Goal: Task Accomplishment & Management: Complete application form

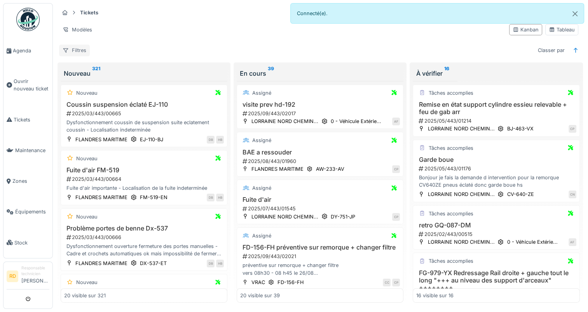
click at [71, 48] on div "Filtres" at bounding box center [74, 50] width 31 height 11
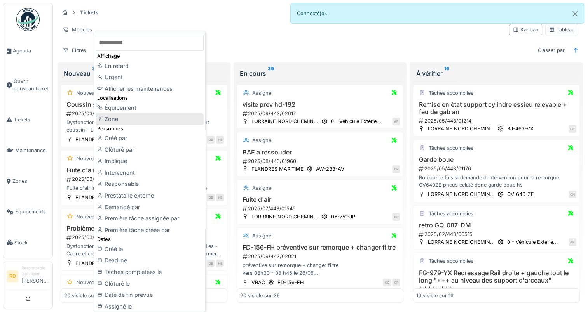
click at [129, 118] on div "Zone" at bounding box center [150, 119] width 108 height 12
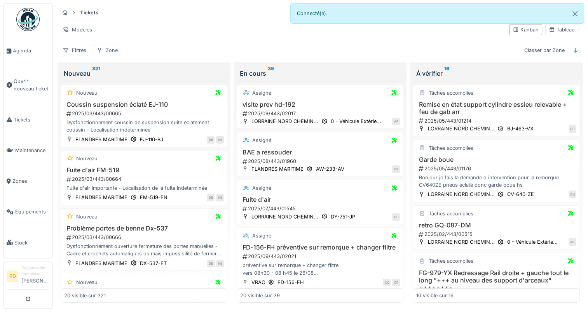
click at [108, 51] on div "Zone" at bounding box center [112, 50] width 12 height 7
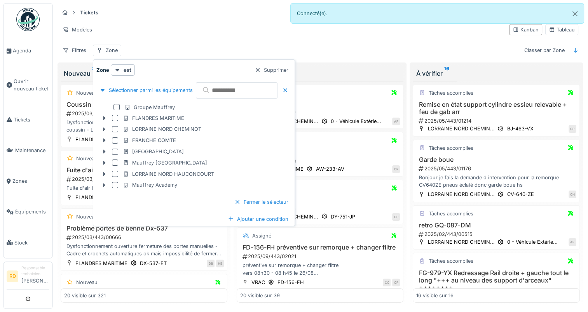
click at [114, 141] on div at bounding box center [115, 140] width 6 height 6
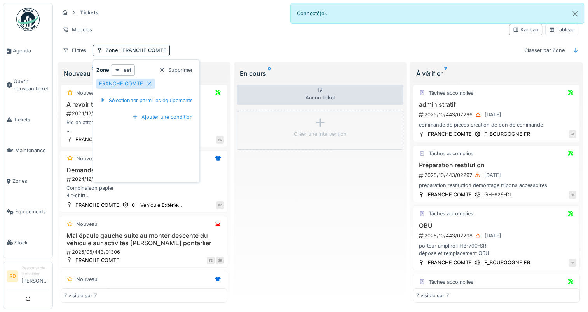
click at [326, 177] on div "Aucun ticket Créer une intervention" at bounding box center [320, 192] width 167 height 222
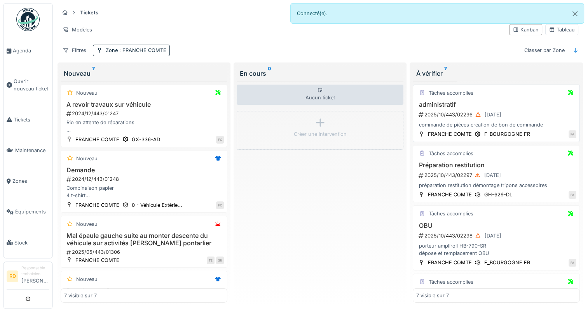
click at [447, 121] on div "commande de pièces création de bon de commande" at bounding box center [496, 124] width 160 height 7
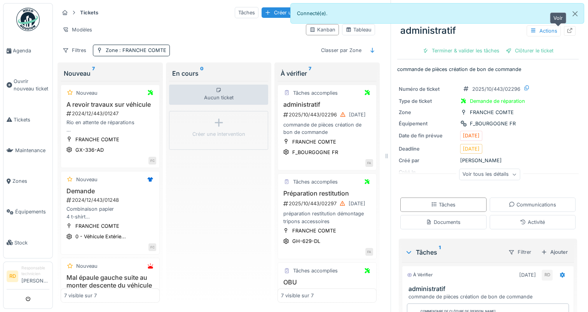
click at [567, 33] on icon at bounding box center [569, 30] width 5 height 5
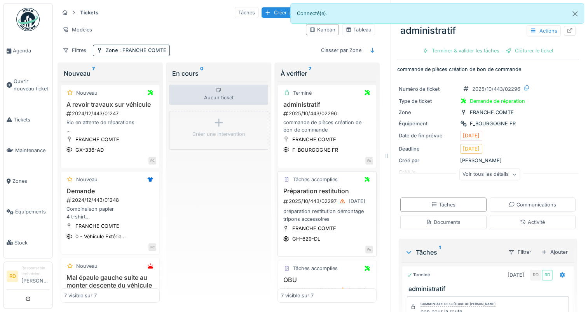
click at [318, 203] on div "2025/10/443/02297 13/10/2025" at bounding box center [327, 202] width 90 height 10
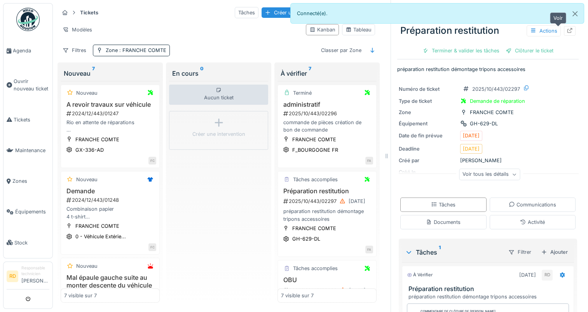
click at [566, 30] on icon at bounding box center [569, 30] width 6 height 5
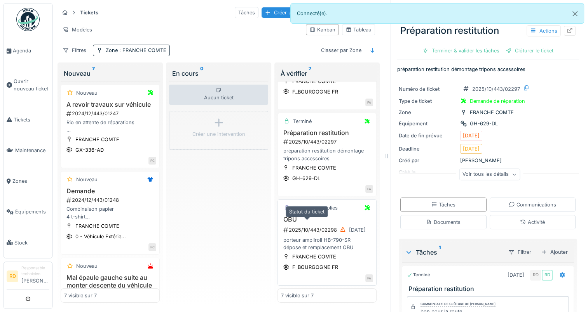
scroll to position [78, 0]
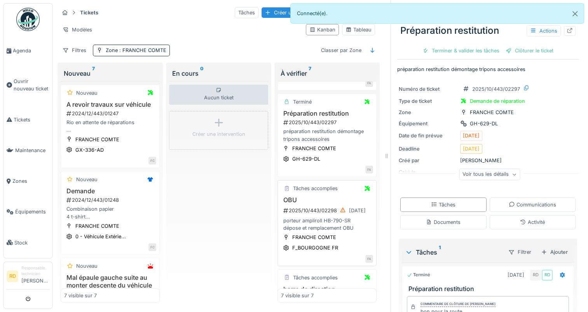
click at [312, 228] on div "porteur ampliroll HB-790-SR dépose et remplacement OBU" at bounding box center [327, 224] width 92 height 15
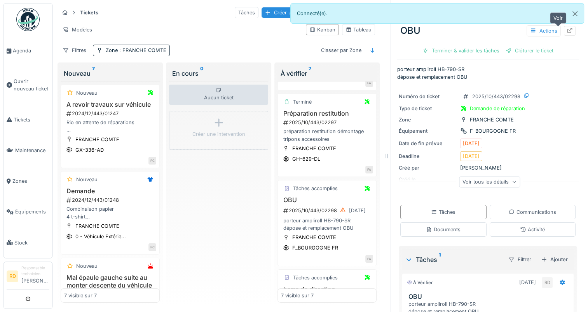
click at [566, 30] on icon at bounding box center [569, 30] width 6 height 5
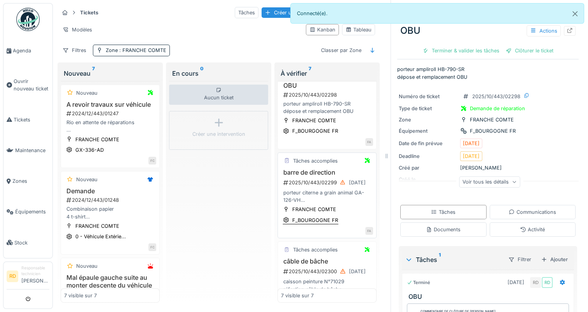
scroll to position [194, 0]
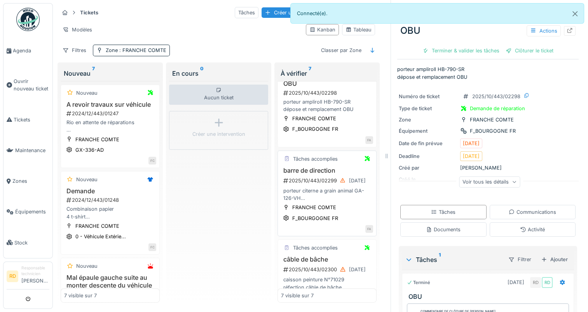
click at [312, 193] on div "porteur citerne a grain animal GA-126-VH dépose et remplacement barre d accoupl…" at bounding box center [327, 194] width 92 height 15
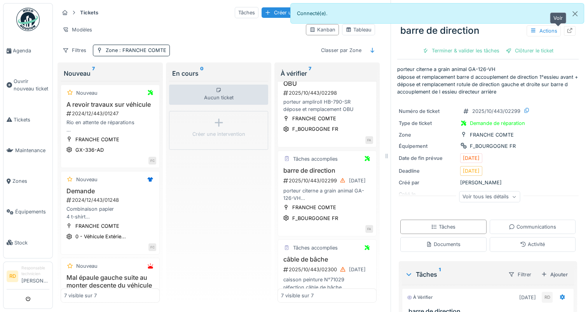
click at [566, 29] on icon at bounding box center [569, 30] width 6 height 5
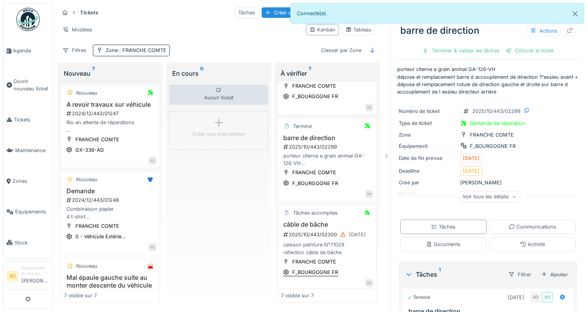
scroll to position [272, 0]
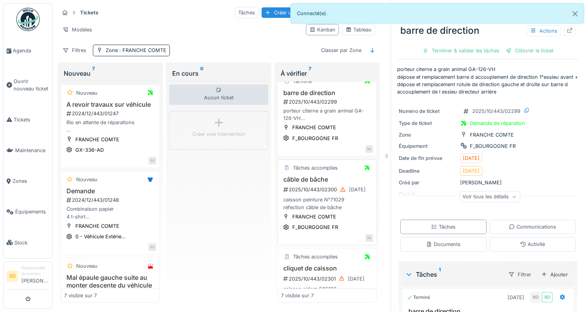
click at [308, 197] on div "caisson peinture N°71029 réfection câble de bâche" at bounding box center [327, 203] width 92 height 15
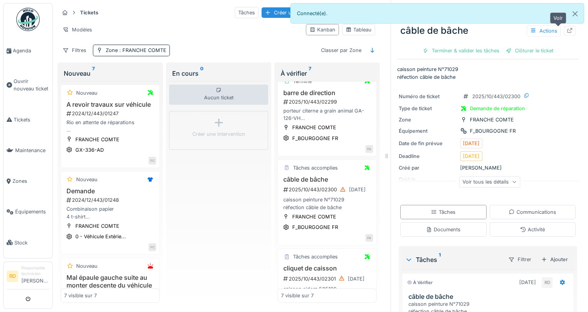
click at [566, 29] on icon at bounding box center [569, 30] width 6 height 5
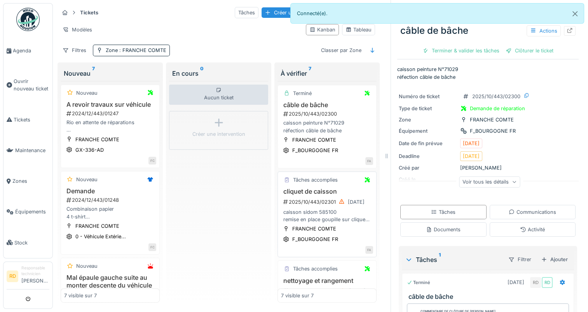
scroll to position [350, 0]
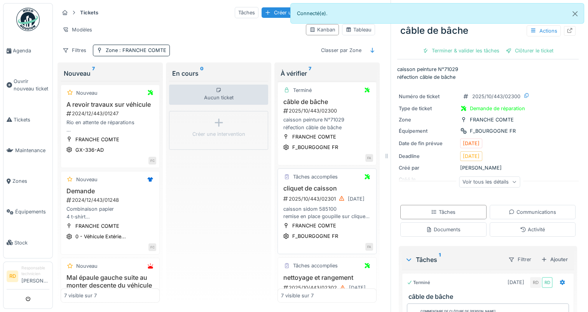
click at [311, 198] on div "2025/10/443/02301 13/10/2025" at bounding box center [327, 199] width 90 height 10
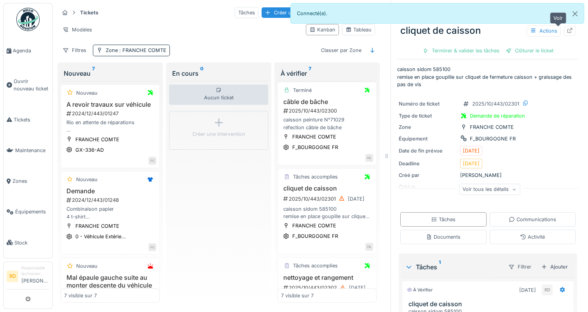
click at [566, 30] on icon at bounding box center [569, 30] width 6 height 5
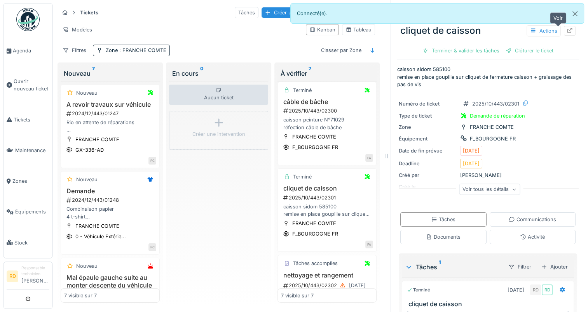
click at [567, 30] on icon at bounding box center [569, 30] width 5 height 5
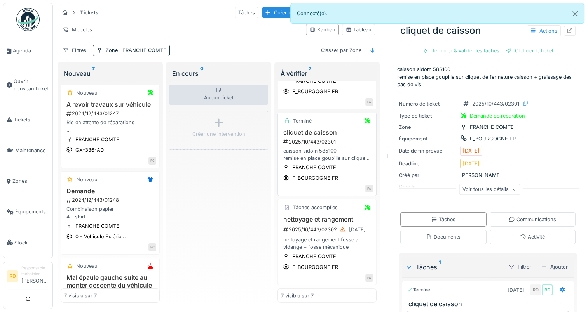
scroll to position [408, 0]
click at [321, 242] on div "nettoyage et rangement fosse a vidange + fosse mécanique" at bounding box center [327, 243] width 92 height 15
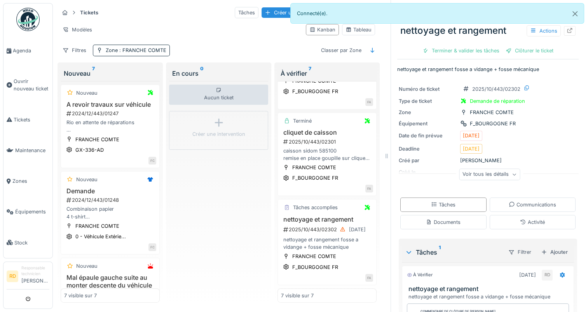
click at [558, 25] on div "Actions" at bounding box center [550, 30] width 49 height 11
click at [567, 30] on icon at bounding box center [569, 30] width 5 height 5
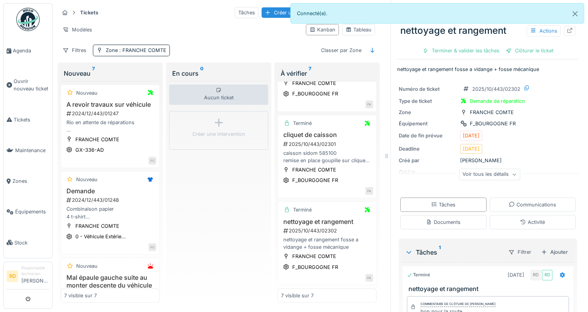
scroll to position [400, 0]
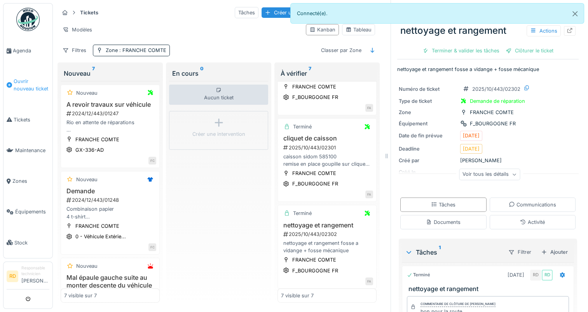
click at [19, 82] on span "Ouvrir nouveau ticket" at bounding box center [32, 85] width 36 height 15
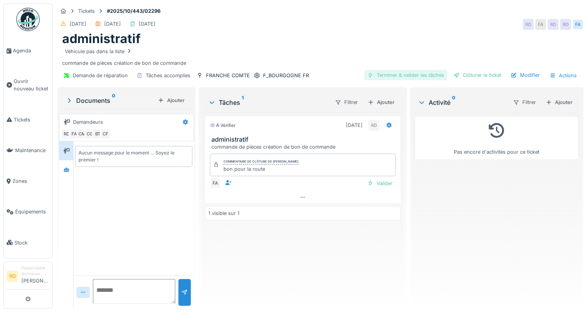
click at [393, 75] on div "Terminer & valider les tâches" at bounding box center [405, 75] width 83 height 10
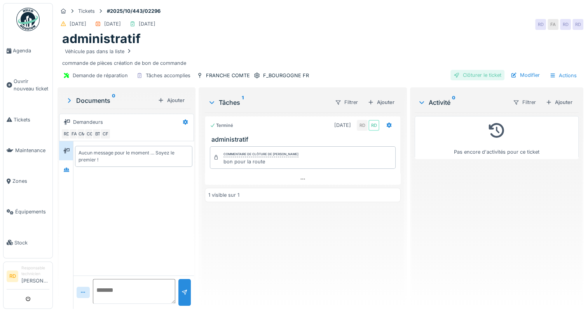
click at [466, 74] on div "Clôturer le ticket" at bounding box center [477, 75] width 54 height 10
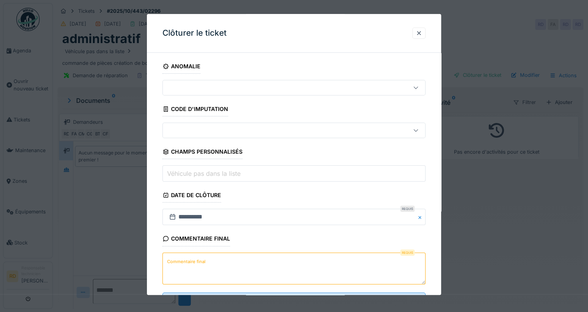
click at [183, 261] on label "Commentaire final" at bounding box center [186, 262] width 42 height 10
click at [183, 261] on textarea "Commentaire final" at bounding box center [293, 269] width 263 height 32
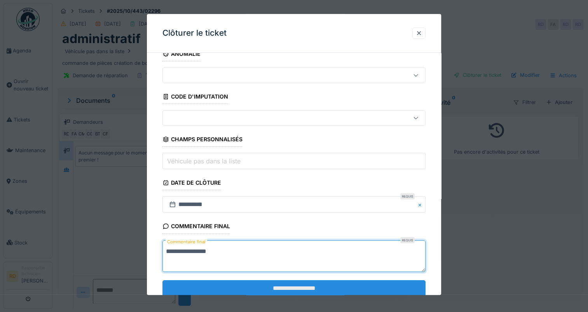
scroll to position [34, 0]
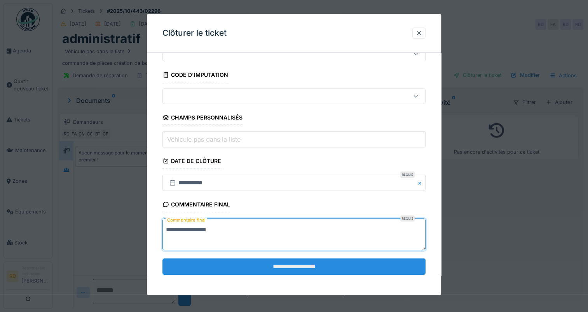
type textarea "**********"
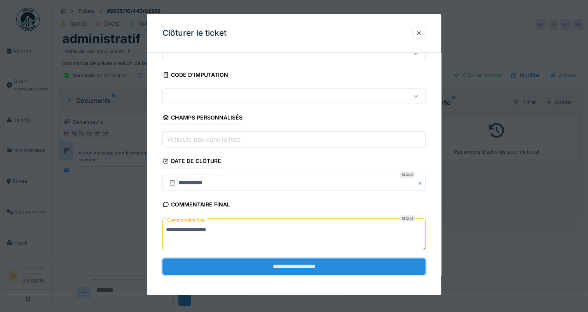
click at [294, 260] on input "**********" at bounding box center [293, 267] width 263 height 16
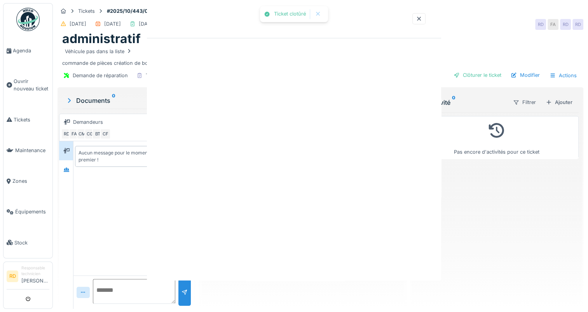
scroll to position [0, 0]
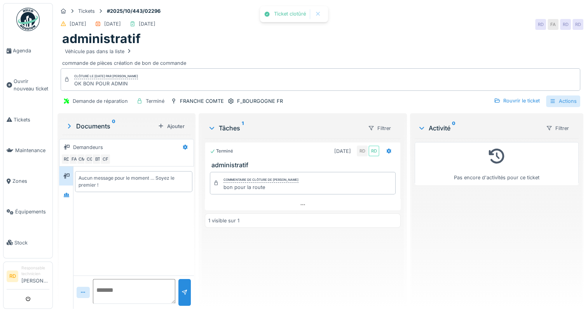
click at [557, 100] on div "Actions" at bounding box center [563, 101] width 34 height 11
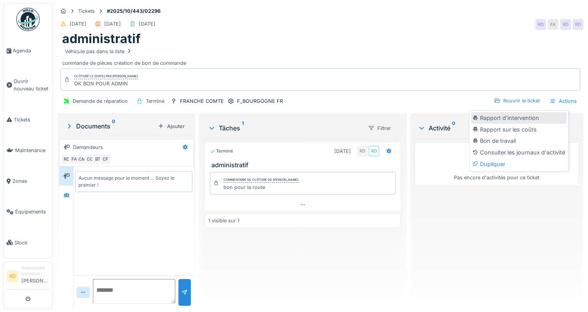
click at [527, 118] on div "Rapport d'intervention" at bounding box center [519, 118] width 96 height 12
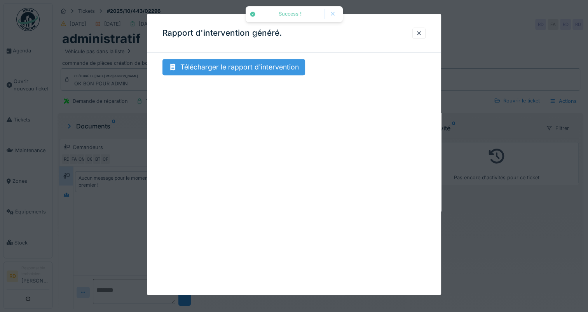
click at [249, 67] on div "Télécharger le rapport d'intervention" at bounding box center [233, 67] width 143 height 16
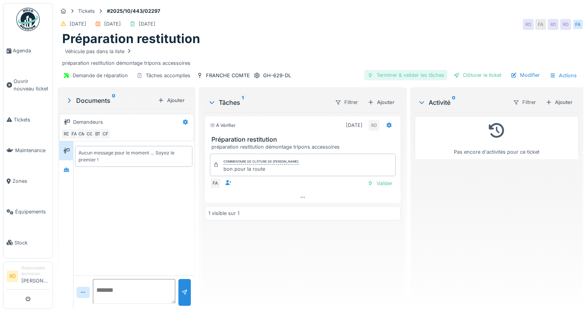
click at [395, 75] on div "Terminer & valider les tâches" at bounding box center [405, 75] width 83 height 10
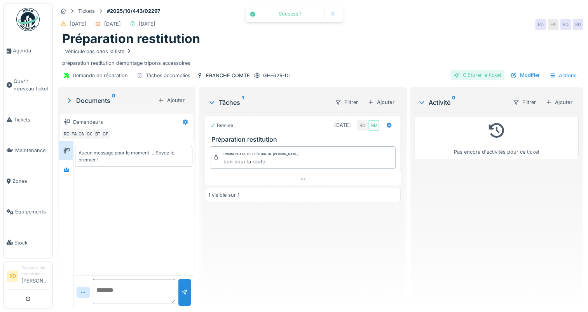
click at [475, 73] on div "Clôturer le ticket" at bounding box center [477, 75] width 54 height 10
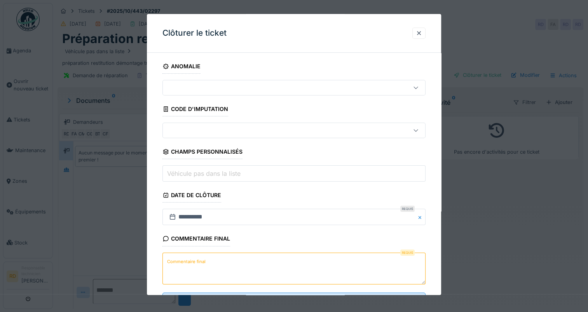
click at [193, 260] on label "Commentaire final" at bounding box center [186, 262] width 42 height 10
click at [193, 260] on textarea "Commentaire final" at bounding box center [293, 269] width 263 height 32
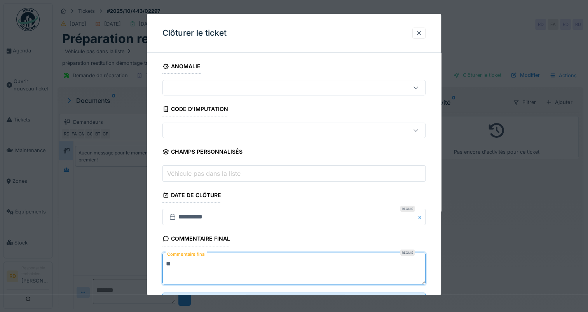
type textarea "*"
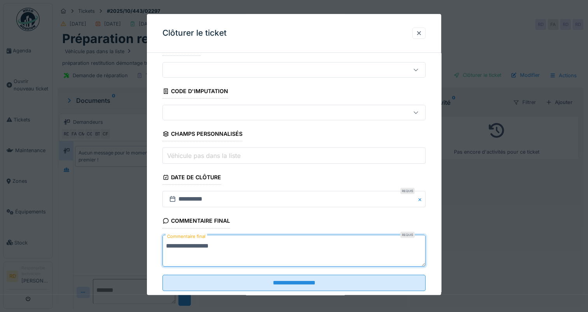
scroll to position [34, 0]
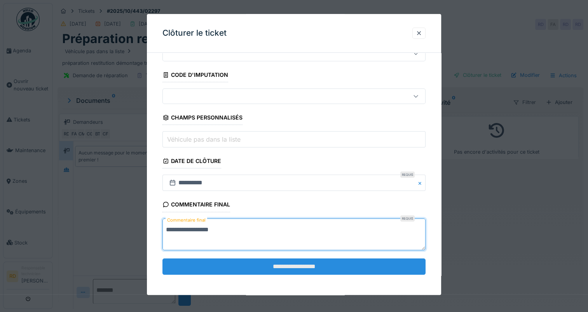
type textarea "**********"
click at [304, 267] on input "**********" at bounding box center [293, 267] width 263 height 16
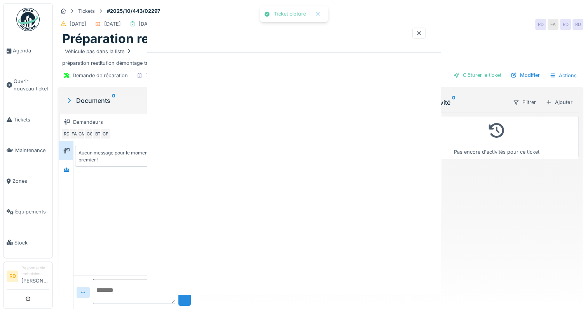
scroll to position [0, 0]
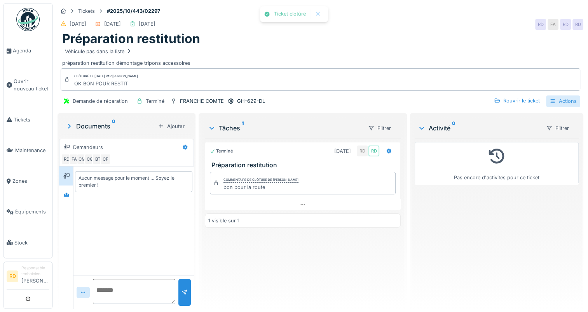
click at [559, 101] on div "Actions" at bounding box center [563, 101] width 34 height 11
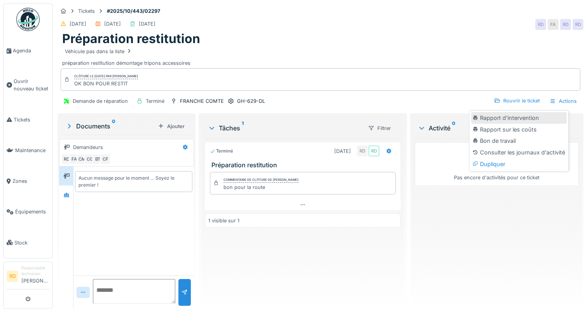
click at [525, 118] on div "Rapport d'intervention" at bounding box center [519, 118] width 96 height 12
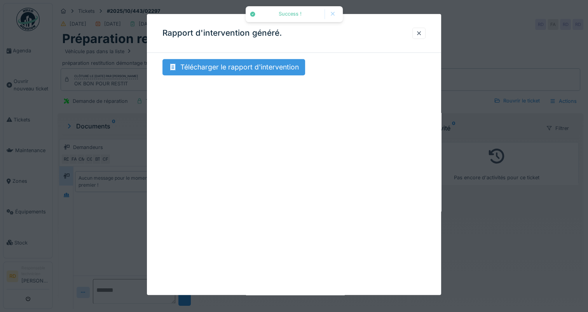
click at [261, 69] on div "Télécharger le rapport d'intervention" at bounding box center [233, 67] width 143 height 16
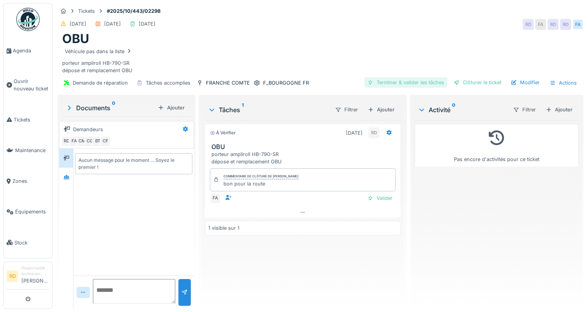
click at [395, 80] on div "Terminer & valider les tâches" at bounding box center [405, 82] width 83 height 10
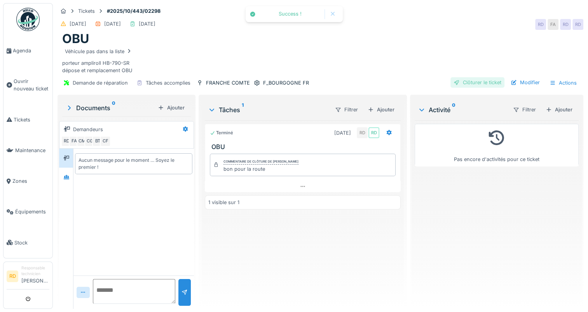
click at [460, 80] on div "Clôturer le ticket" at bounding box center [477, 82] width 54 height 10
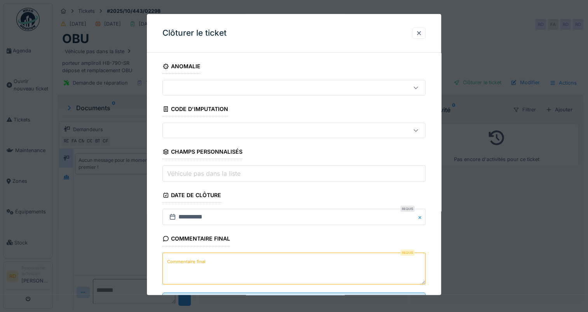
click at [193, 259] on label "Commentaire final" at bounding box center [186, 262] width 42 height 10
click at [193, 259] on textarea "Commentaire final" at bounding box center [293, 269] width 263 height 32
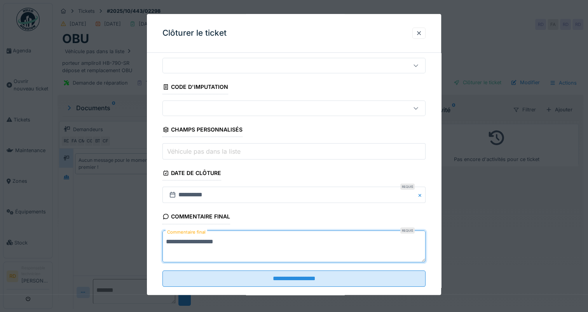
scroll to position [34, 0]
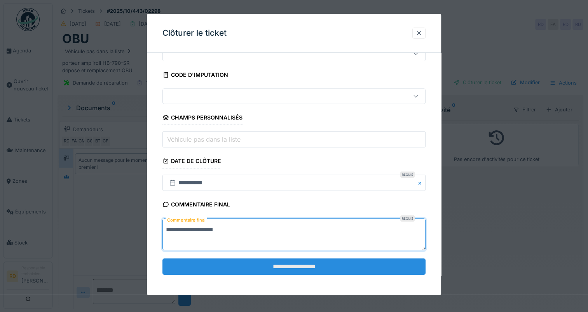
type textarea "**********"
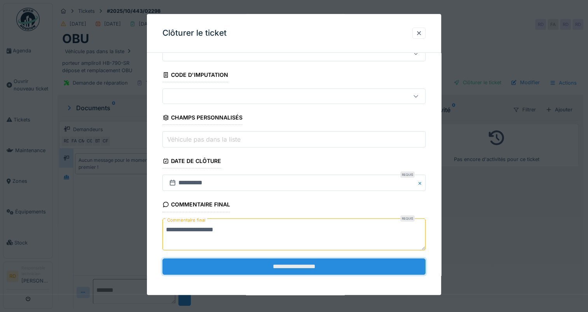
click at [266, 263] on input "**********" at bounding box center [293, 267] width 263 height 16
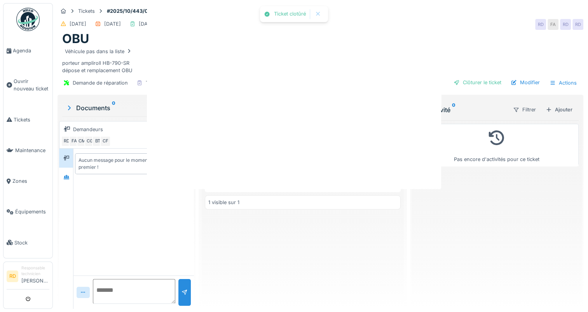
scroll to position [0, 0]
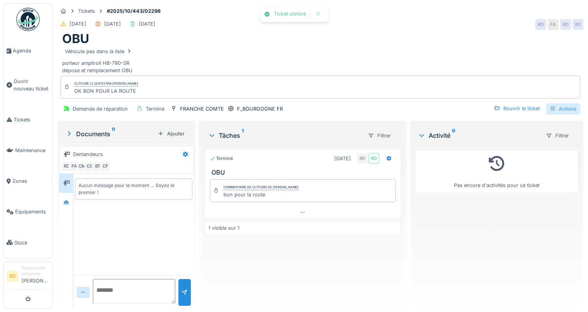
click at [551, 108] on div "Actions" at bounding box center [563, 108] width 34 height 11
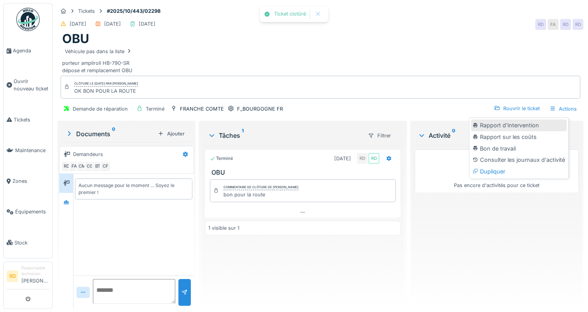
click at [489, 126] on div "Rapport d'intervention" at bounding box center [519, 126] width 96 height 12
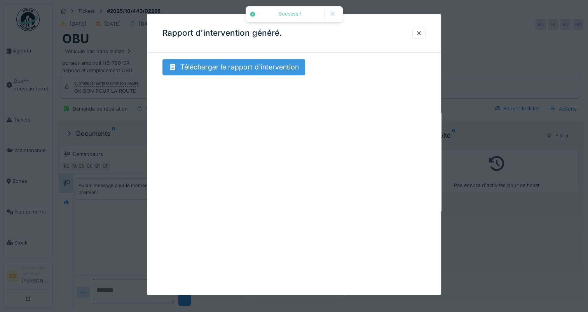
click at [269, 68] on div "Télécharger le rapport d'intervention" at bounding box center [233, 67] width 143 height 16
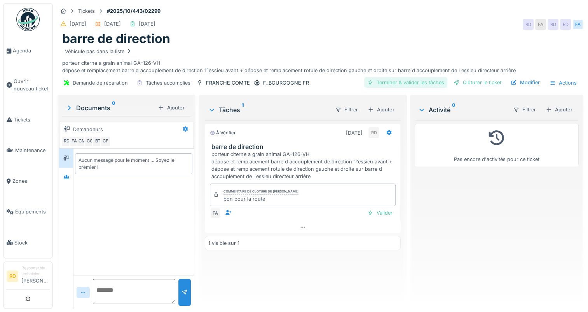
click at [397, 79] on div "Terminer & valider les tâches" at bounding box center [405, 82] width 83 height 10
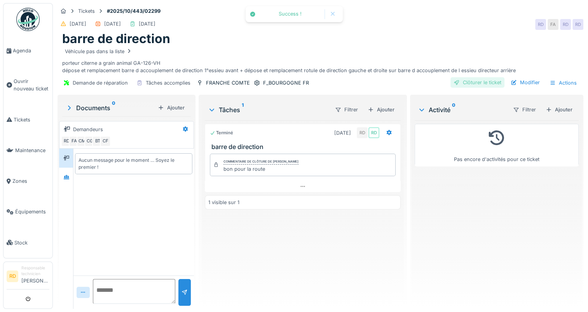
click at [466, 82] on div "Clôturer le ticket" at bounding box center [477, 82] width 54 height 10
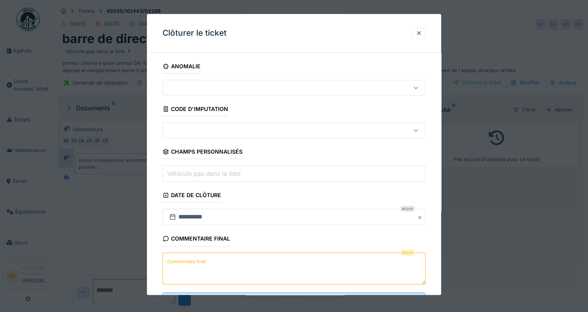
click at [186, 259] on label "Commentaire final" at bounding box center [186, 262] width 42 height 10
click at [186, 259] on textarea "Commentaire final" at bounding box center [293, 269] width 263 height 32
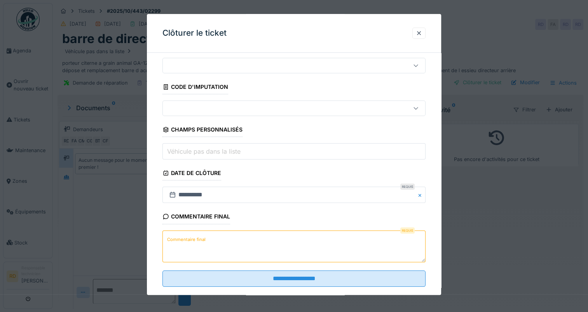
scroll to position [34, 0]
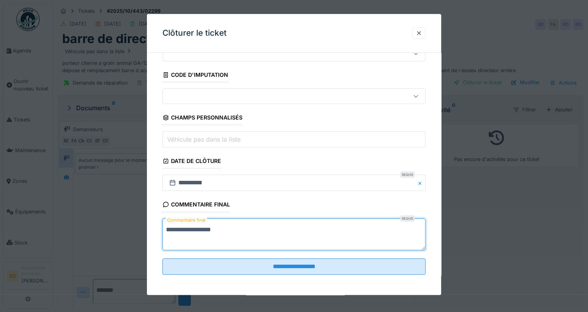
click at [182, 227] on textarea "**********" at bounding box center [293, 235] width 263 height 32
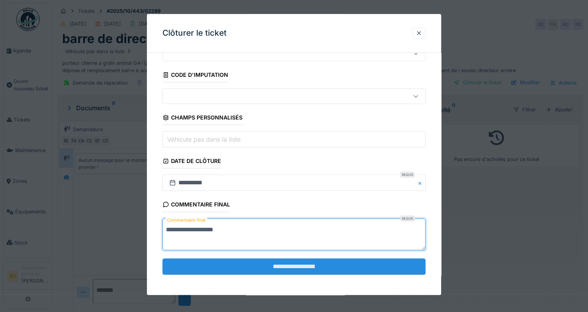
type textarea "**********"
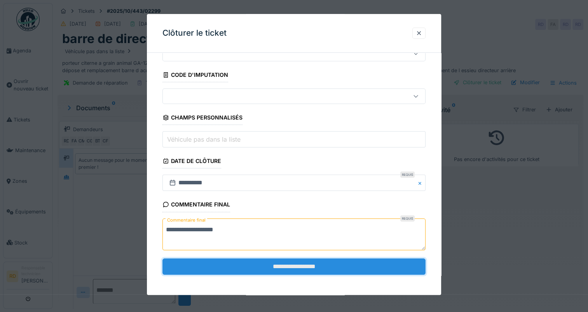
click at [273, 262] on input "**********" at bounding box center [293, 267] width 263 height 16
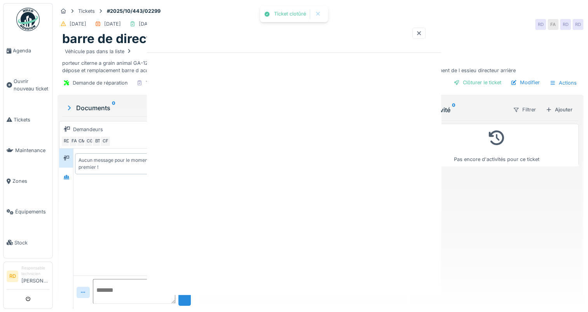
scroll to position [0, 0]
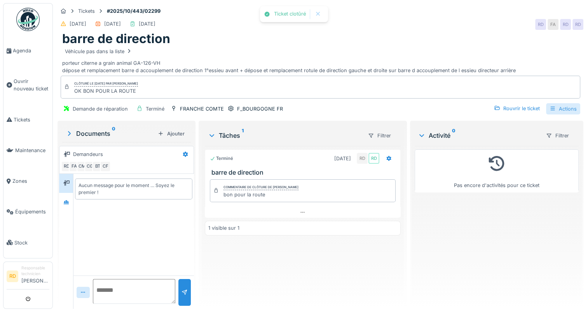
click at [559, 107] on div "Actions" at bounding box center [563, 108] width 34 height 11
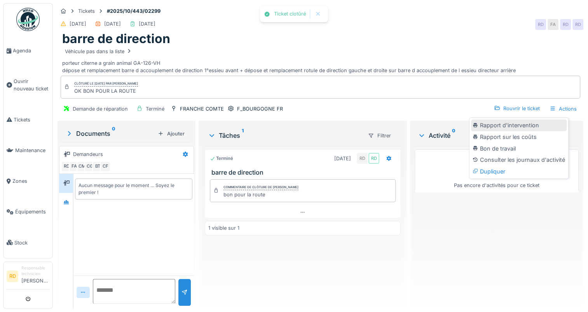
click at [511, 127] on div "Rapport d'intervention" at bounding box center [519, 126] width 96 height 12
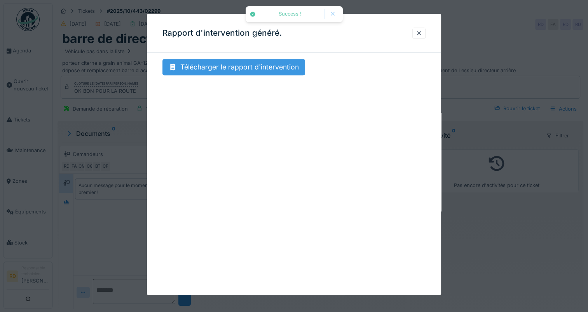
click at [244, 66] on div "Télécharger le rapport d'intervention" at bounding box center [233, 67] width 143 height 16
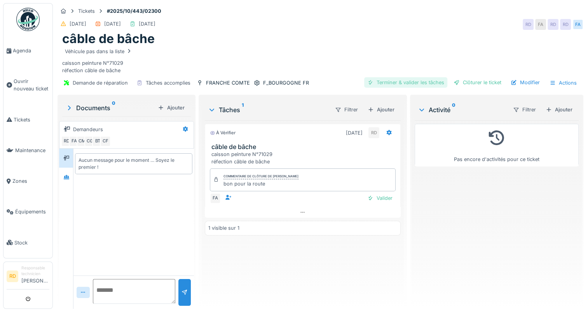
click at [392, 80] on div "Terminer & valider les tâches" at bounding box center [405, 82] width 83 height 10
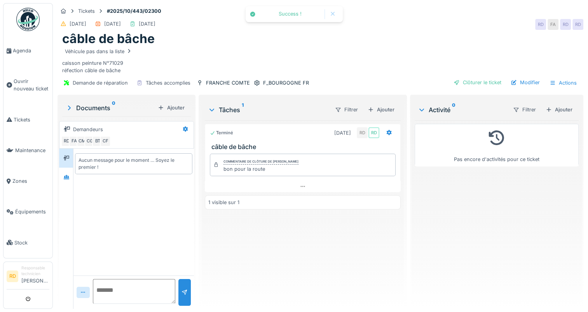
click at [458, 80] on div "Clôturer le ticket" at bounding box center [477, 82] width 54 height 10
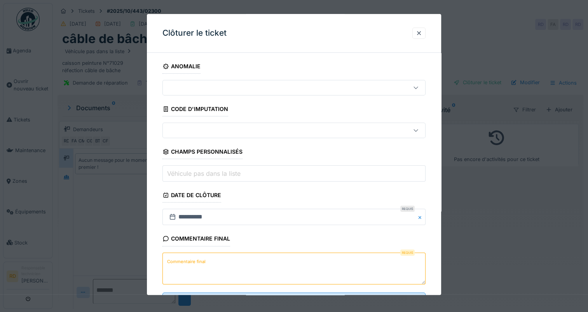
click at [184, 261] on label "Commentaire final" at bounding box center [186, 262] width 42 height 10
click at [184, 261] on textarea "Commentaire final" at bounding box center [293, 269] width 263 height 32
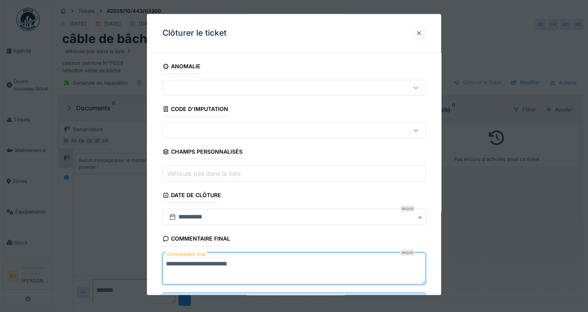
click at [254, 262] on textarea "**********" at bounding box center [293, 269] width 263 height 32
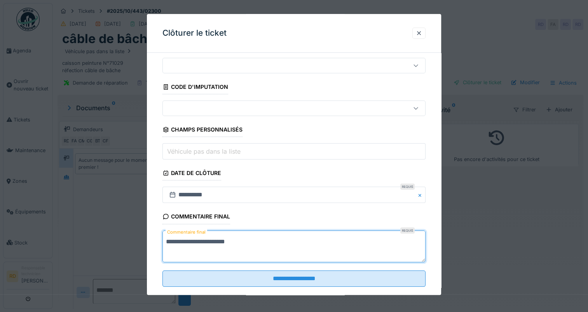
scroll to position [34, 0]
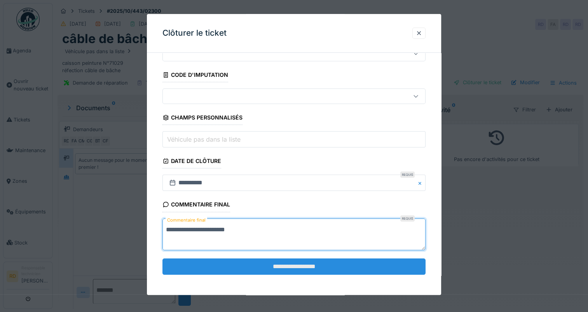
type textarea "**********"
click at [275, 268] on input "**********" at bounding box center [293, 267] width 263 height 16
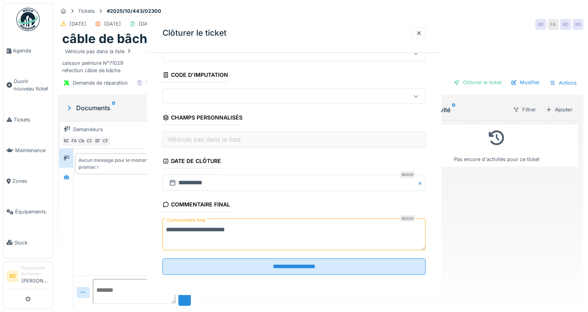
scroll to position [0, 0]
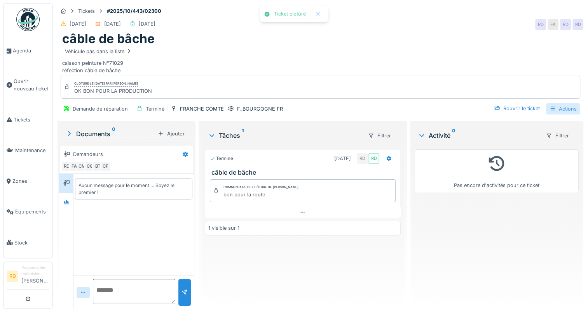
click at [562, 105] on div "Actions" at bounding box center [563, 108] width 34 height 11
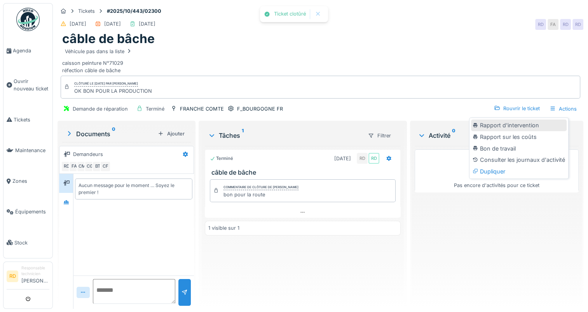
click at [514, 125] on div "Rapport d'intervention" at bounding box center [519, 126] width 96 height 12
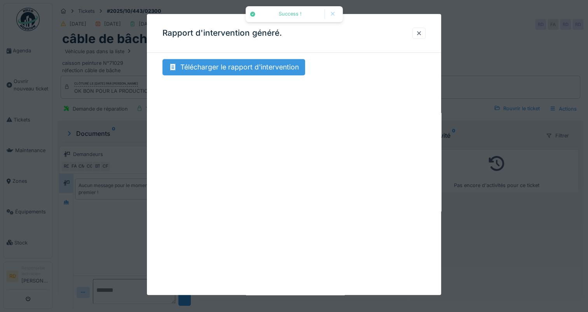
click at [240, 68] on div "Télécharger le rapport d'intervention" at bounding box center [233, 67] width 143 height 16
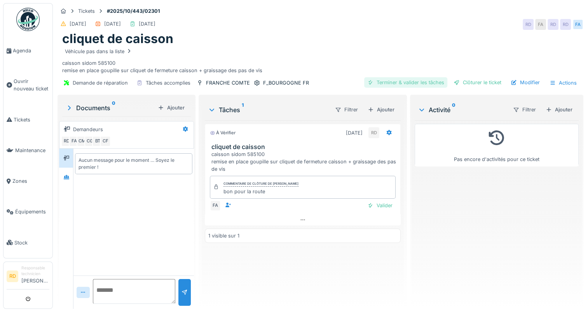
click at [389, 84] on div "Terminer & valider les tâches" at bounding box center [405, 82] width 83 height 10
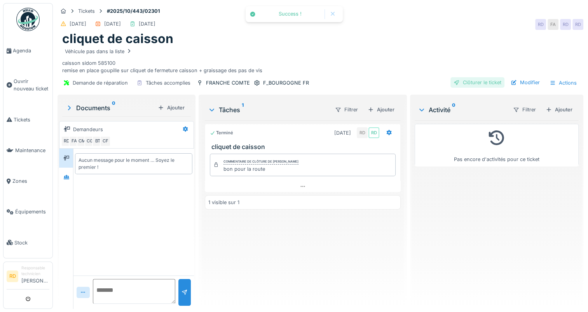
click at [464, 81] on div "Clôturer le ticket" at bounding box center [477, 82] width 54 height 10
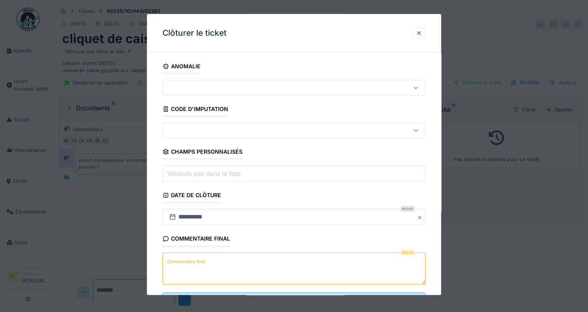
click at [186, 261] on label "Commentaire final" at bounding box center [186, 262] width 42 height 10
click at [186, 261] on textarea "Commentaire final" at bounding box center [293, 269] width 263 height 32
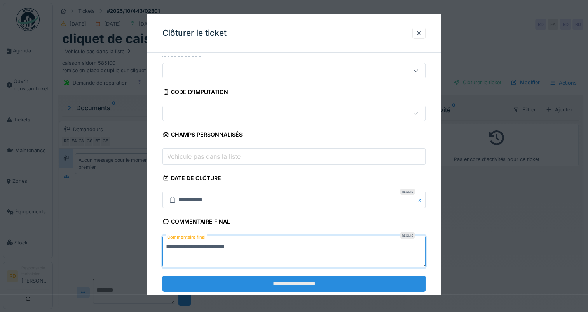
scroll to position [34, 0]
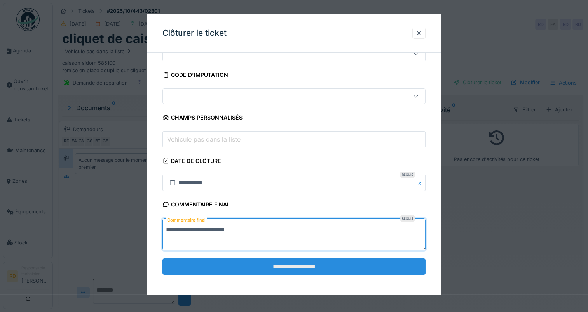
type textarea "**********"
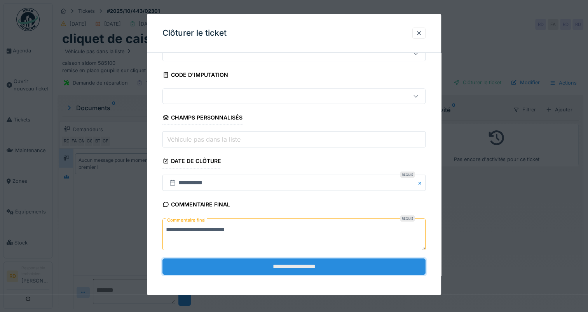
click at [286, 264] on input "**********" at bounding box center [293, 267] width 263 height 16
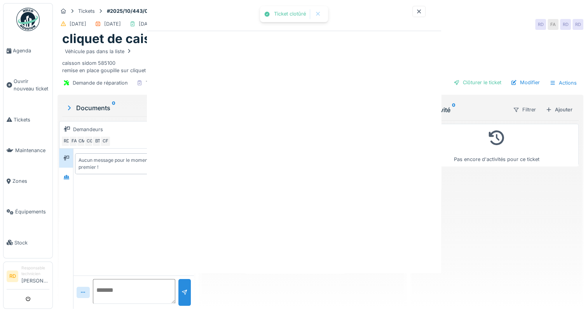
scroll to position [0, 0]
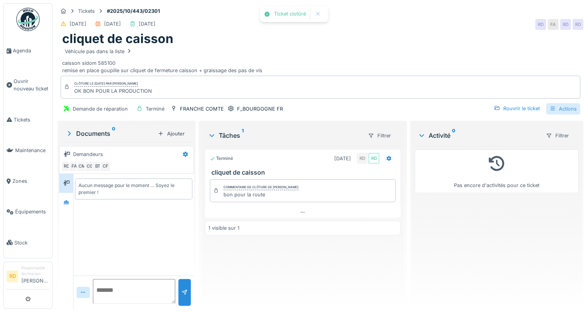
click at [561, 109] on div "Actions" at bounding box center [563, 108] width 34 height 11
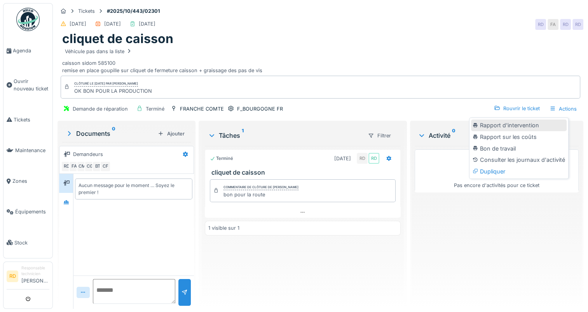
click at [522, 123] on div "Rapport d'intervention" at bounding box center [519, 126] width 96 height 12
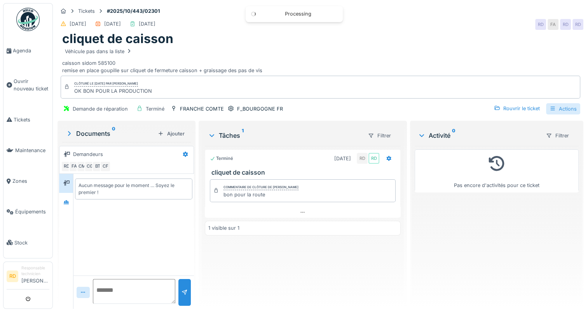
click at [555, 106] on div "Actions" at bounding box center [563, 108] width 34 height 11
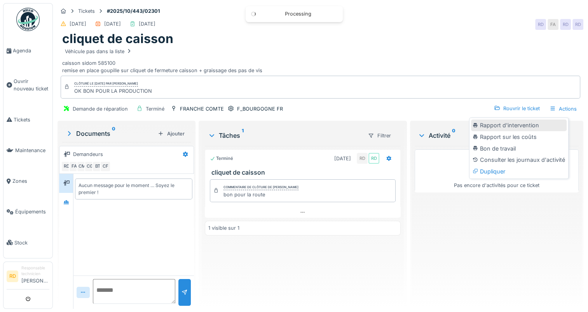
click at [503, 126] on div "Rapport d'intervention" at bounding box center [519, 126] width 96 height 12
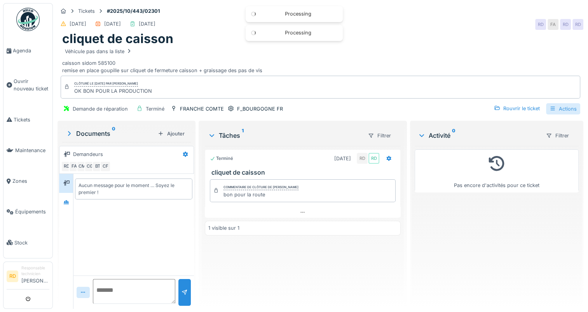
click at [555, 108] on div "Actions" at bounding box center [563, 108] width 34 height 11
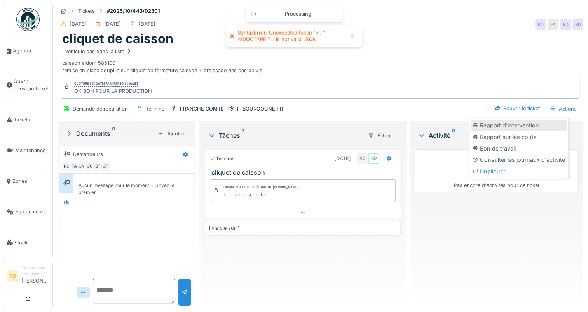
click at [516, 124] on div "Rapport d'intervention" at bounding box center [519, 126] width 96 height 12
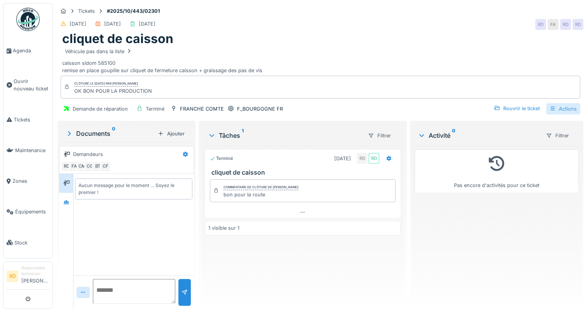
click at [551, 108] on div "Actions" at bounding box center [563, 108] width 34 height 11
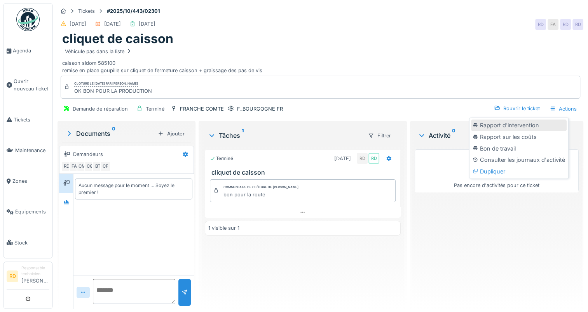
click at [503, 127] on div "Rapport d'intervention" at bounding box center [519, 126] width 96 height 12
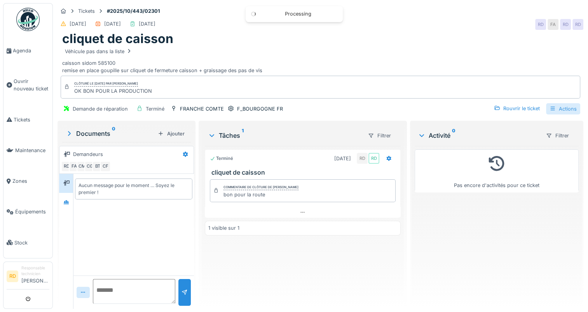
click at [552, 110] on div "Actions" at bounding box center [563, 108] width 34 height 11
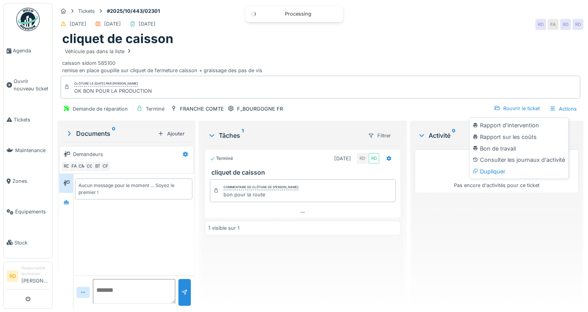
click at [504, 123] on div "Rapport d'intervention" at bounding box center [519, 126] width 96 height 12
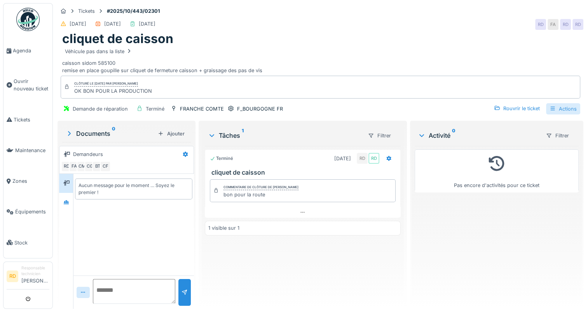
click at [556, 108] on div "Actions" at bounding box center [563, 108] width 34 height 11
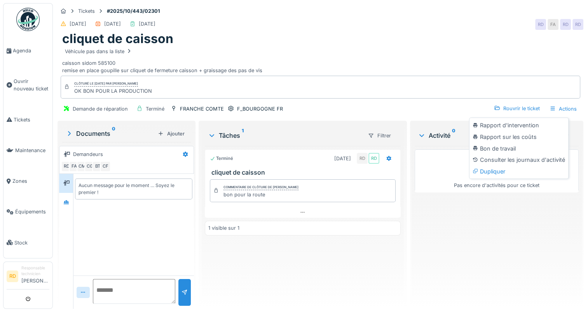
click at [511, 126] on div "Rapport d'intervention" at bounding box center [519, 126] width 96 height 12
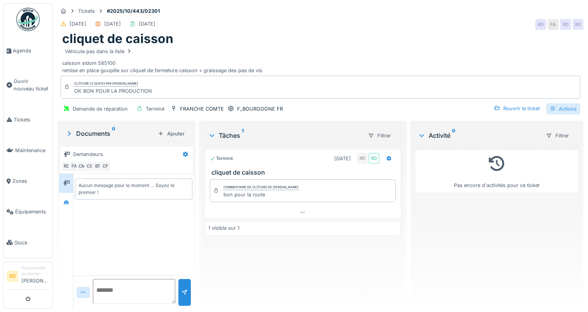
click at [559, 108] on div "Actions" at bounding box center [563, 108] width 34 height 11
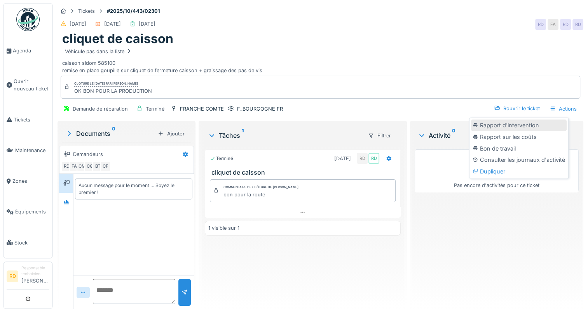
click at [517, 126] on div "Rapport d'intervention" at bounding box center [519, 126] width 96 height 12
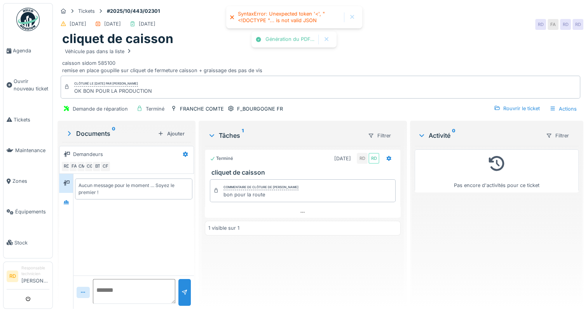
click at [351, 17] on div at bounding box center [352, 17] width 6 height 7
click at [553, 106] on div "Actions" at bounding box center [563, 108] width 34 height 11
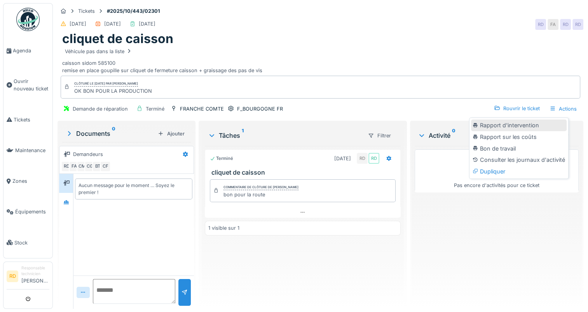
click at [504, 124] on div "Rapport d'intervention" at bounding box center [519, 126] width 96 height 12
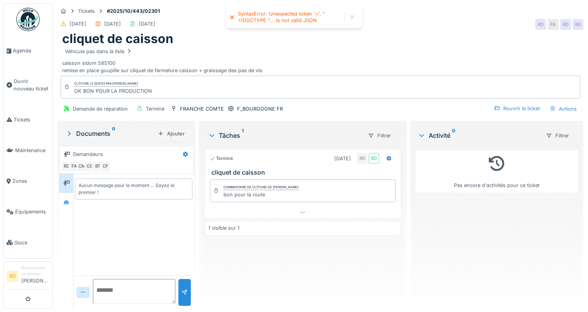
click at [353, 16] on div at bounding box center [352, 17] width 6 height 7
click at [554, 108] on div "Actions" at bounding box center [563, 108] width 34 height 11
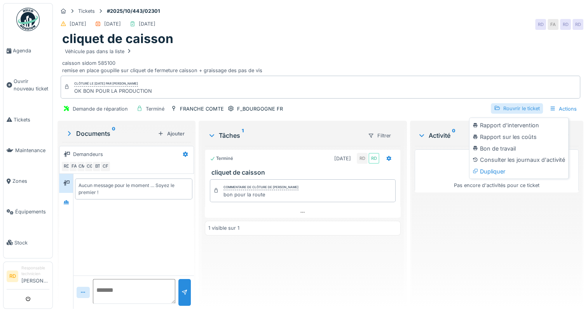
click at [518, 108] on div "Rouvrir le ticket" at bounding box center [516, 108] width 52 height 10
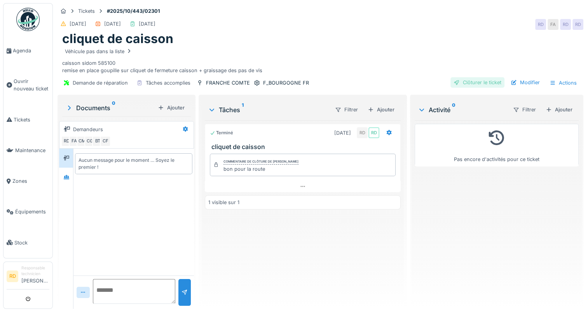
click at [474, 82] on div "Clôturer le ticket" at bounding box center [477, 82] width 54 height 10
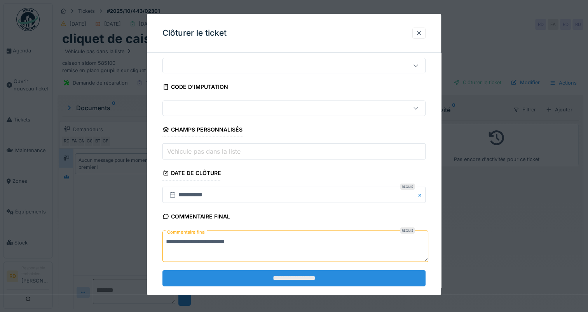
scroll to position [34, 0]
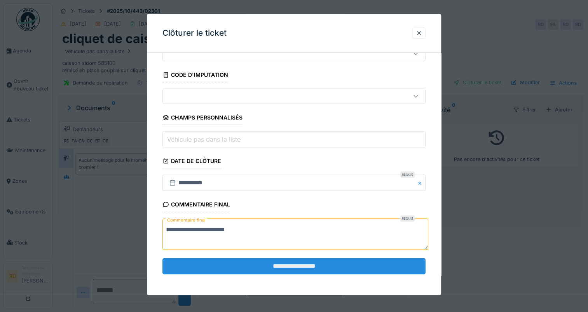
click at [277, 264] on input "**********" at bounding box center [293, 266] width 263 height 16
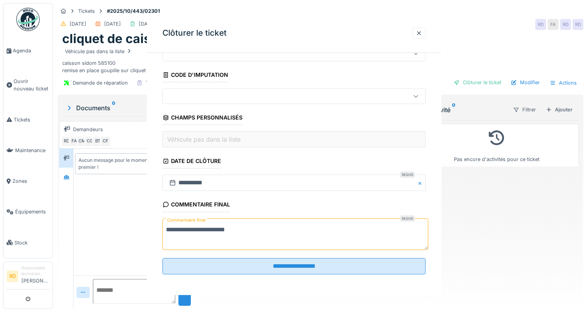
scroll to position [0, 0]
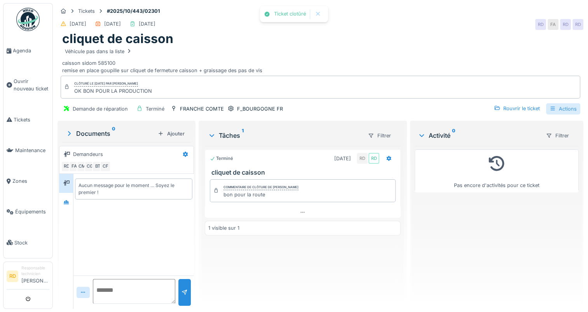
click at [551, 107] on div "Actions" at bounding box center [563, 108] width 34 height 11
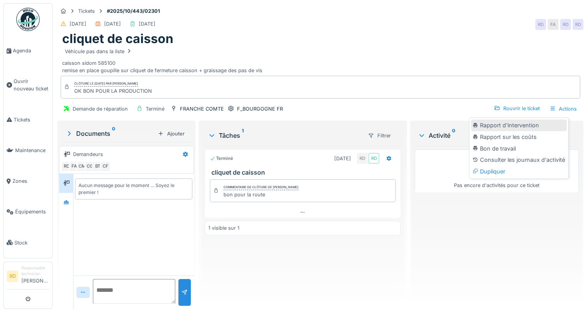
click at [514, 125] on div "Rapport d'intervention" at bounding box center [519, 126] width 96 height 12
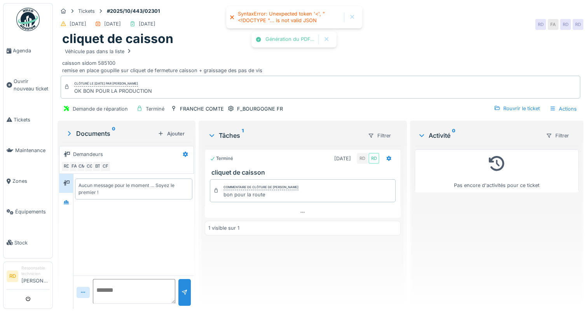
click at [349, 16] on div at bounding box center [352, 17] width 6 height 7
click at [507, 108] on div "Rouvrir le ticket" at bounding box center [516, 108] width 52 height 10
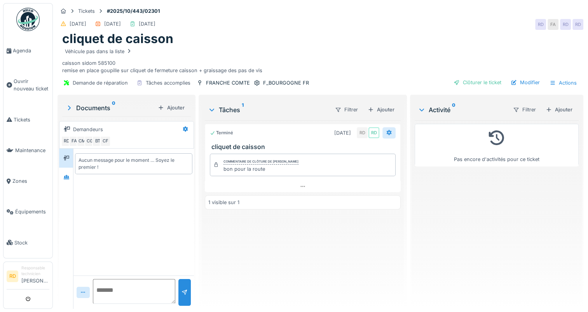
click at [386, 132] on icon at bounding box center [389, 132] width 6 height 5
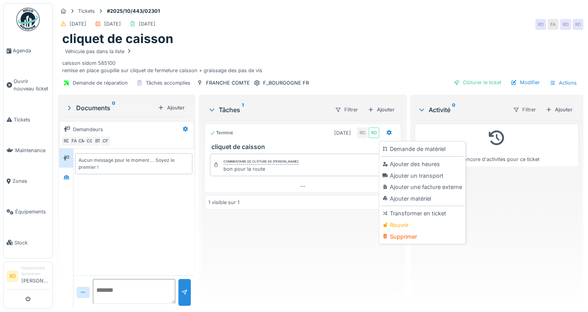
click at [386, 43] on div "cliquet de caisson" at bounding box center [320, 38] width 516 height 15
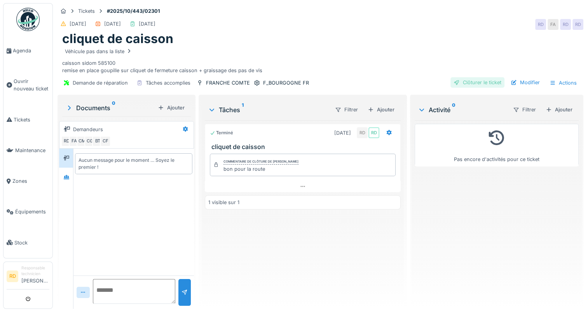
click at [468, 83] on div "Clôturer le ticket" at bounding box center [477, 82] width 54 height 10
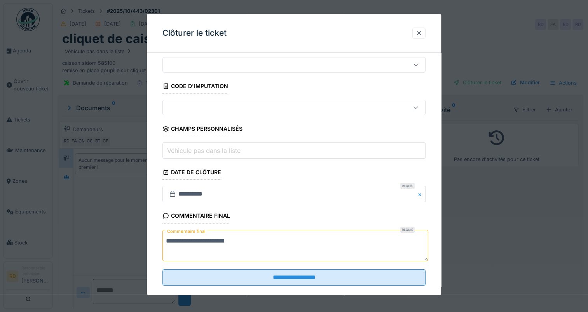
scroll to position [34, 0]
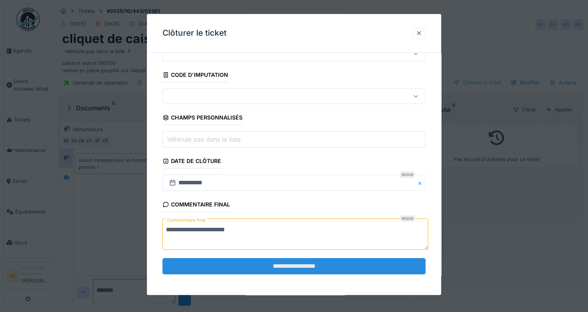
click at [302, 264] on input "**********" at bounding box center [293, 266] width 263 height 16
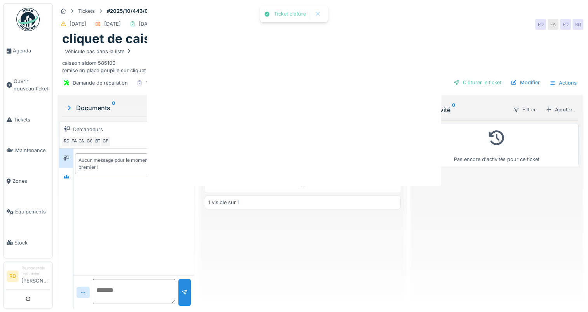
scroll to position [0, 0]
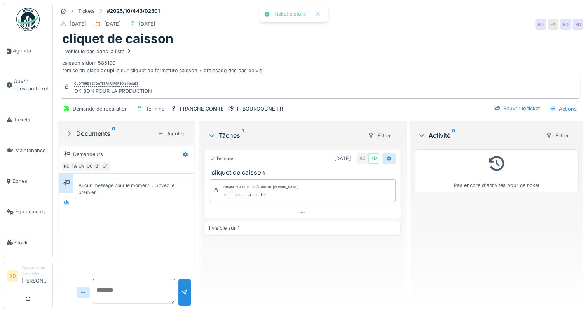
click at [386, 158] on icon at bounding box center [388, 158] width 5 height 5
click at [386, 157] on icon at bounding box center [388, 158] width 5 height 5
click at [504, 109] on div "Rouvrir le ticket" at bounding box center [516, 108] width 52 height 10
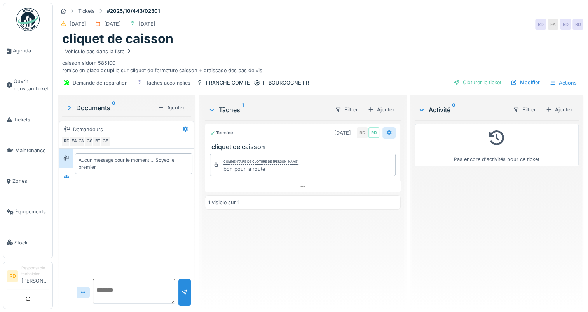
click at [386, 132] on icon at bounding box center [388, 132] width 5 height 5
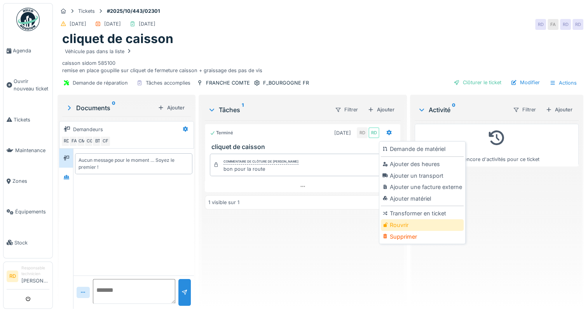
click at [396, 228] on div "Rouvrir" at bounding box center [422, 225] width 83 height 12
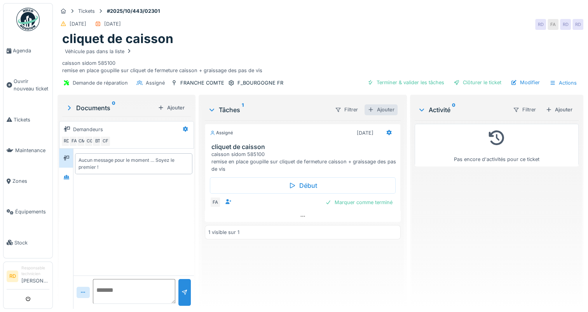
click at [380, 109] on div "Ajouter" at bounding box center [380, 109] width 33 height 10
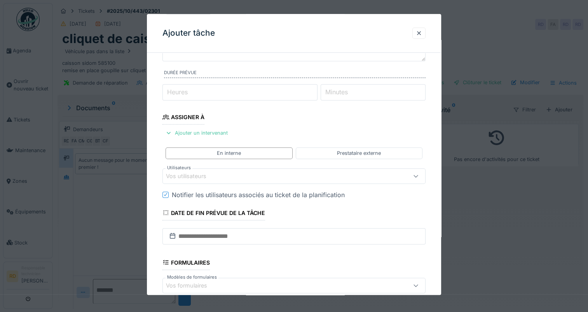
scroll to position [39, 0]
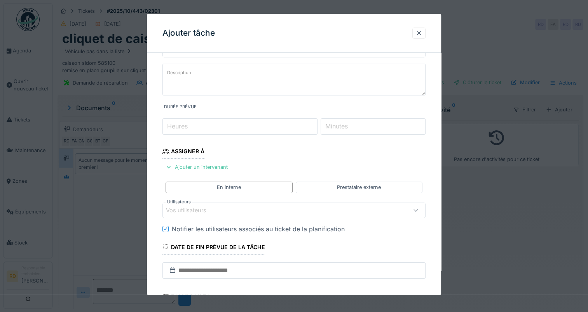
click at [171, 126] on label "Heures" at bounding box center [177, 126] width 24 height 9
click at [171, 126] on input "Heures" at bounding box center [239, 126] width 155 height 16
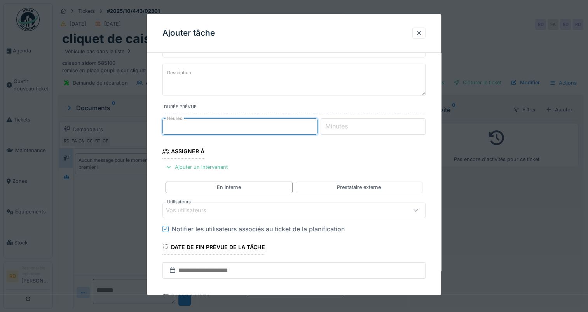
type input "*"
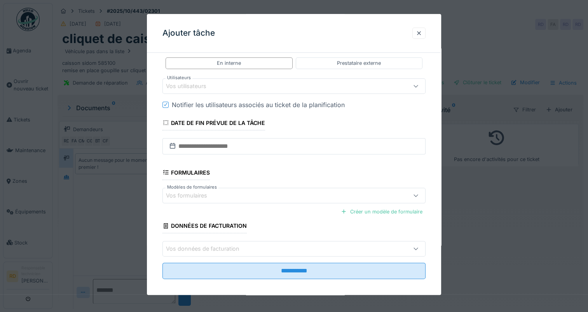
scroll to position [167, 0]
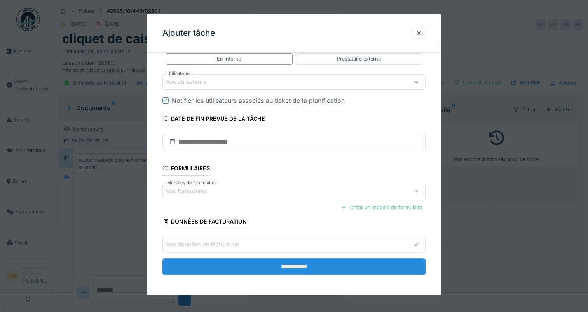
type input "**"
click at [300, 265] on input "**********" at bounding box center [293, 267] width 263 height 16
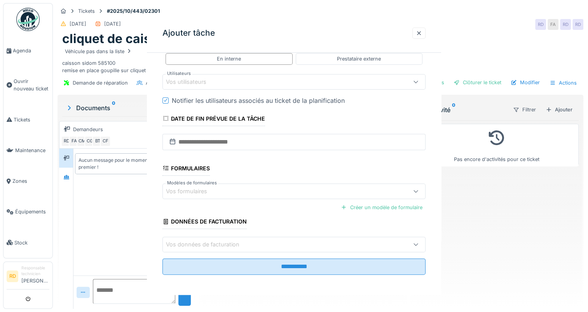
scroll to position [0, 0]
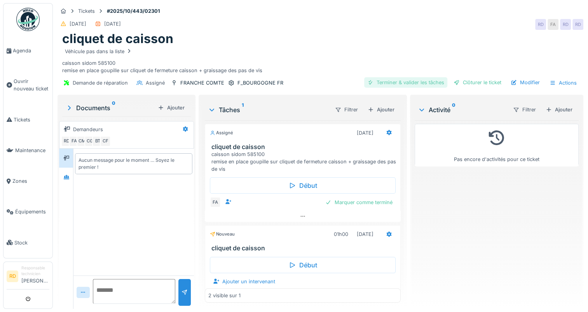
click at [400, 81] on div "Terminer & valider les tâches" at bounding box center [405, 82] width 83 height 10
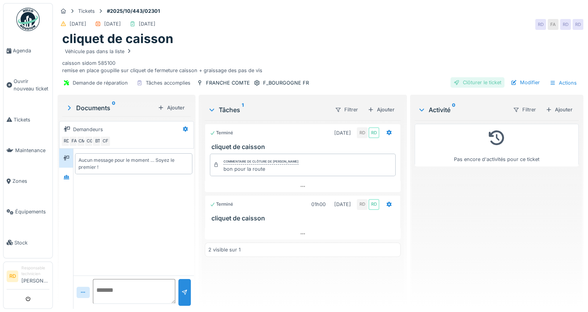
click at [470, 81] on div "Clôturer le ticket" at bounding box center [477, 82] width 54 height 10
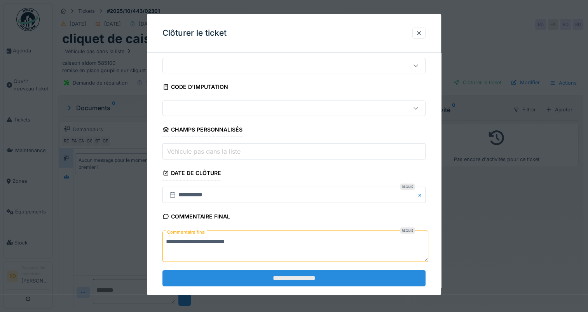
scroll to position [34, 0]
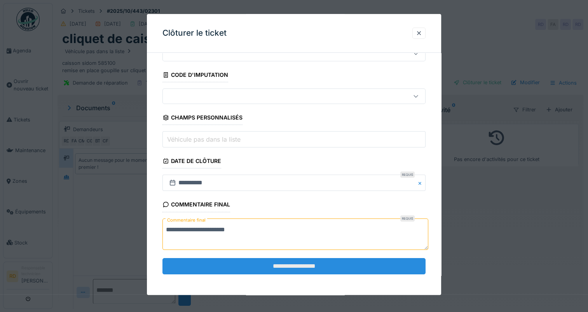
click at [291, 265] on input "**********" at bounding box center [293, 266] width 263 height 16
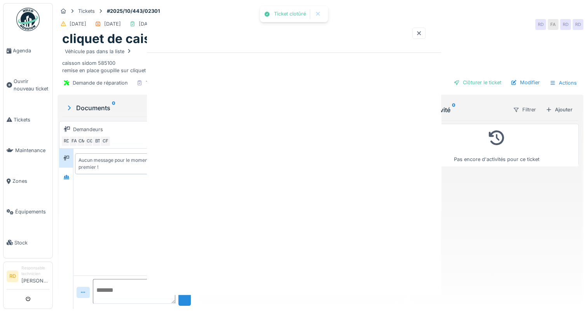
scroll to position [0, 0]
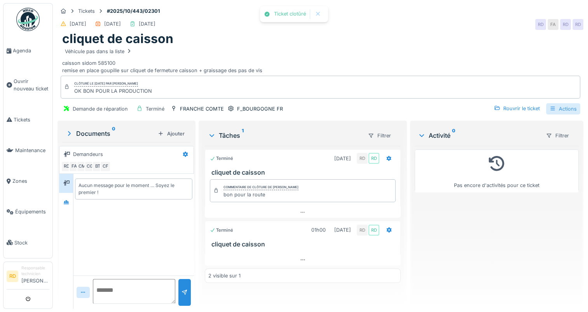
click at [553, 108] on div "Actions" at bounding box center [563, 108] width 34 height 11
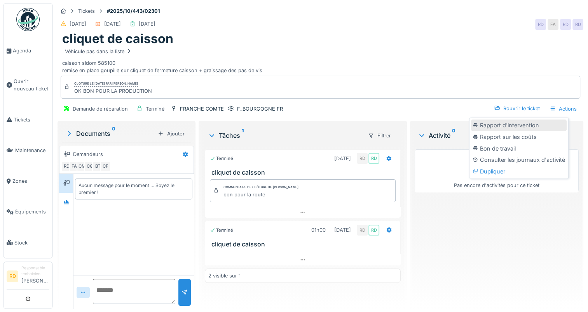
click at [520, 127] on div "Rapport d'intervention" at bounding box center [519, 126] width 96 height 12
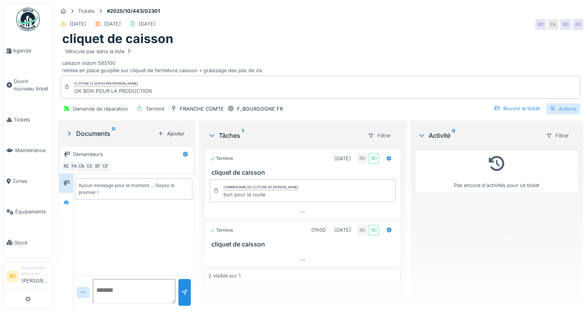
click at [556, 108] on div "Actions" at bounding box center [563, 108] width 34 height 11
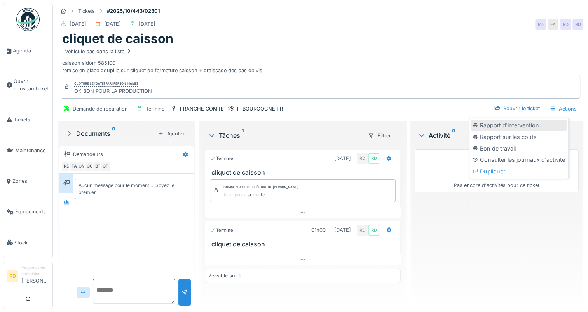
click at [512, 122] on div "Rapport d'intervention" at bounding box center [519, 126] width 96 height 12
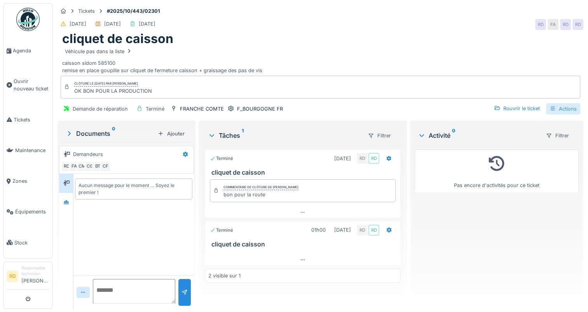
click at [561, 106] on div "Actions" at bounding box center [563, 108] width 34 height 11
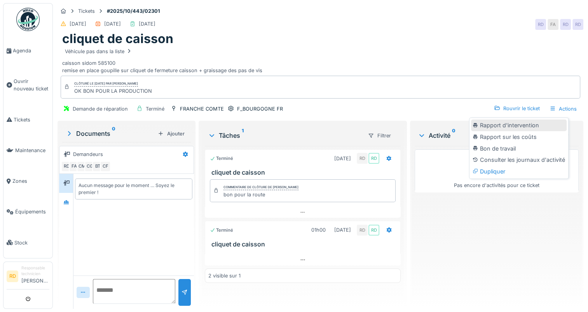
click at [507, 127] on div "Rapport d'intervention" at bounding box center [519, 126] width 96 height 12
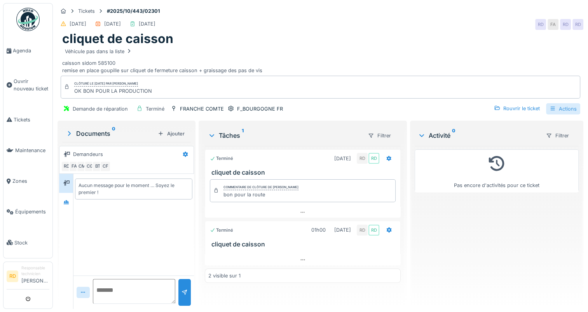
click at [557, 108] on div "Actions" at bounding box center [563, 108] width 34 height 11
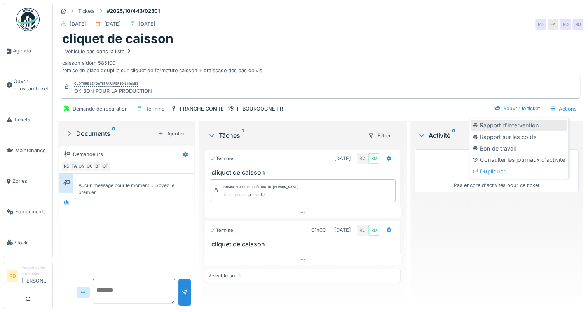
click at [520, 127] on div "Rapport d'intervention" at bounding box center [519, 126] width 96 height 12
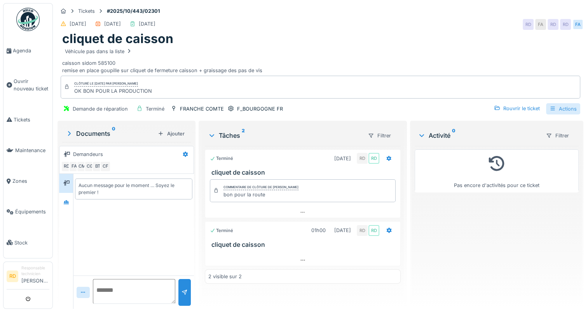
click at [556, 107] on div "Actions" at bounding box center [563, 108] width 34 height 11
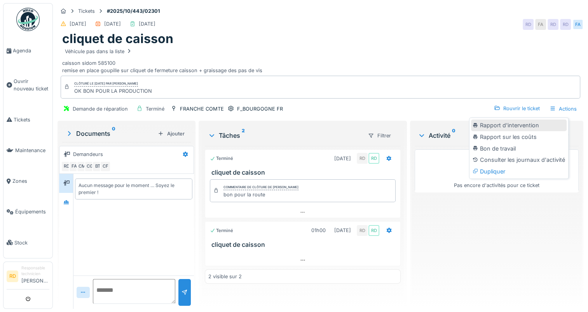
click at [515, 127] on div "Rapport d'intervention" at bounding box center [519, 126] width 96 height 12
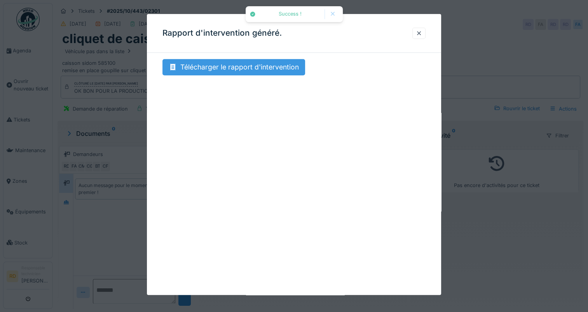
click at [242, 61] on div "Télécharger le rapport d'intervention" at bounding box center [233, 67] width 143 height 16
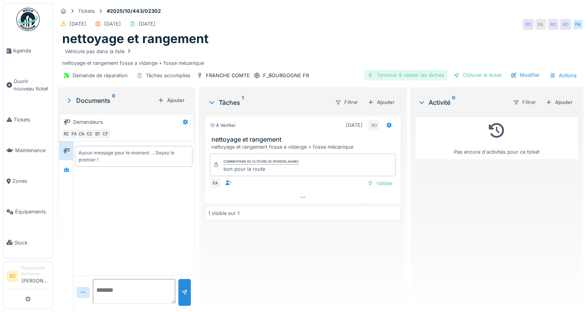
click at [397, 75] on div "Terminer & valider les tâches" at bounding box center [405, 75] width 83 height 10
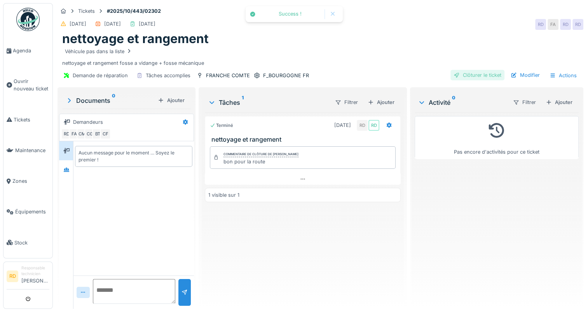
click at [466, 75] on div "Clôturer le ticket" at bounding box center [477, 75] width 54 height 10
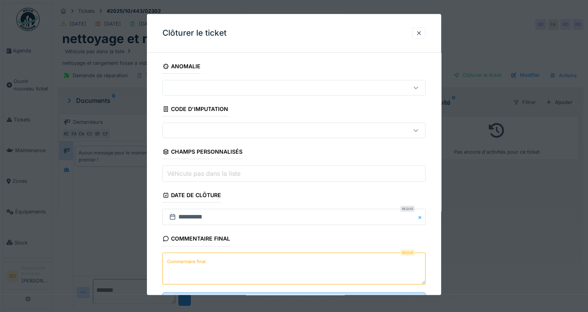
click at [181, 258] on label "Commentaire final" at bounding box center [186, 262] width 42 height 10
click at [181, 258] on textarea "Commentaire final" at bounding box center [293, 269] width 263 height 32
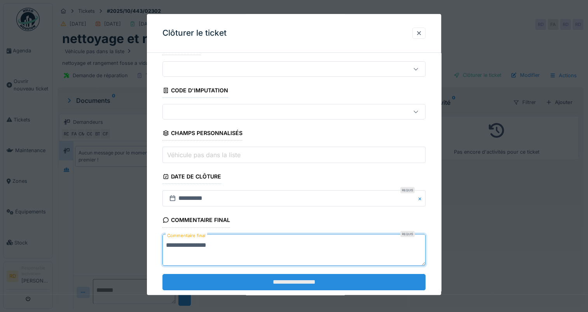
scroll to position [34, 0]
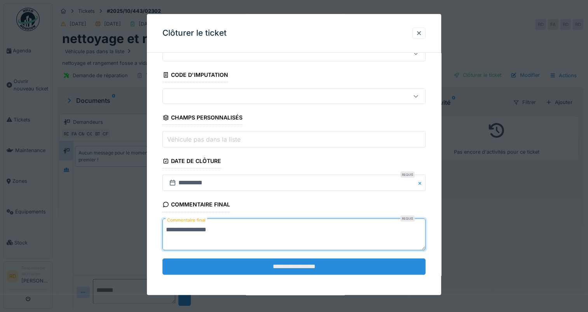
type textarea "**********"
click at [267, 259] on input "**********" at bounding box center [293, 267] width 263 height 16
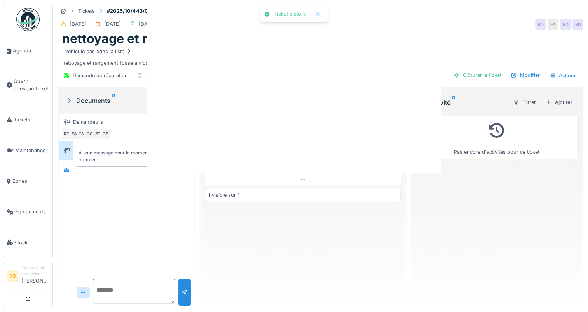
scroll to position [0, 0]
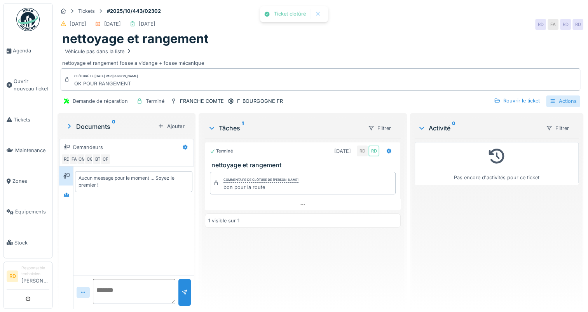
click at [553, 102] on div "Actions" at bounding box center [563, 101] width 34 height 11
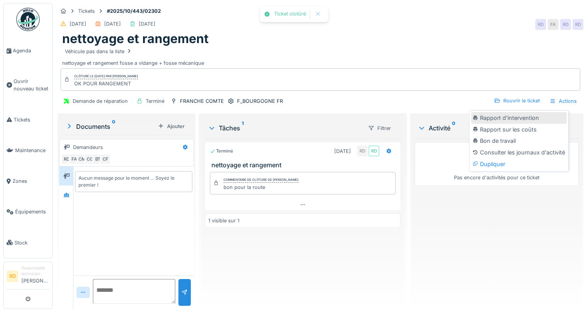
click at [532, 117] on div "Rapport d'intervention" at bounding box center [519, 118] width 96 height 12
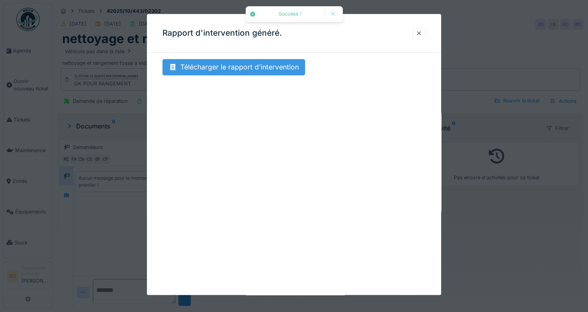
click at [244, 64] on div "Télécharger le rapport d'intervention" at bounding box center [233, 67] width 143 height 16
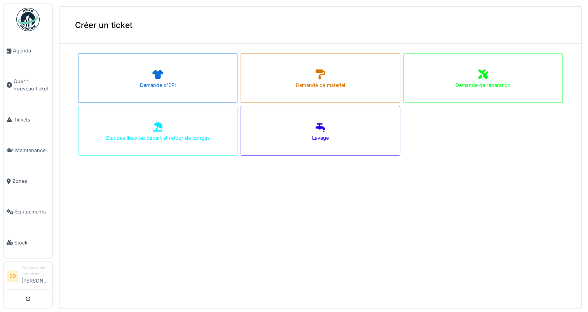
click at [416, 79] on div "Demande de réparation" at bounding box center [482, 78] width 159 height 50
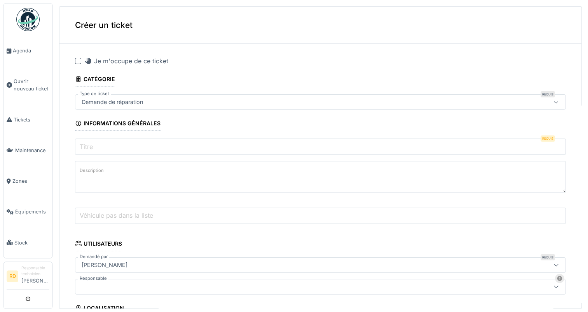
click at [96, 146] on input "Titre" at bounding box center [320, 147] width 490 height 16
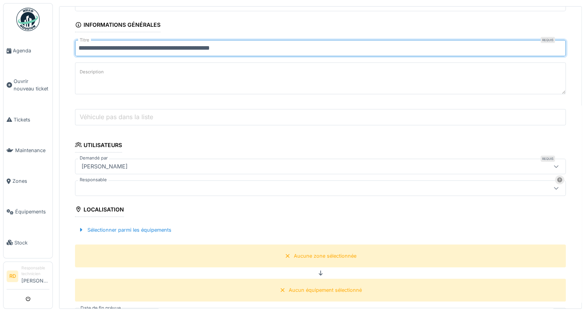
scroll to position [117, 0]
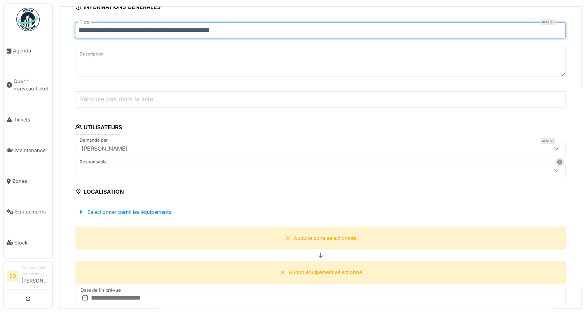
type input "**********"
click at [106, 168] on div at bounding box center [292, 170] width 429 height 9
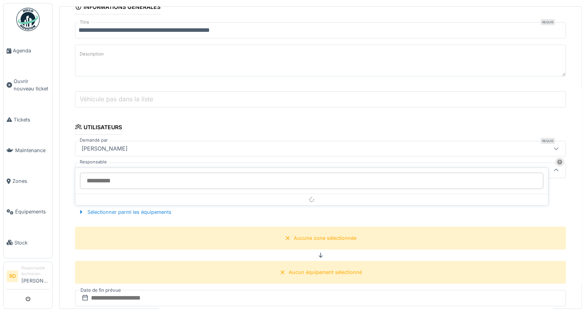
scroll to position [128, 0]
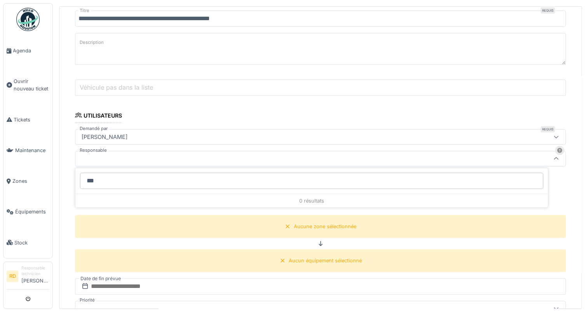
type input "****"
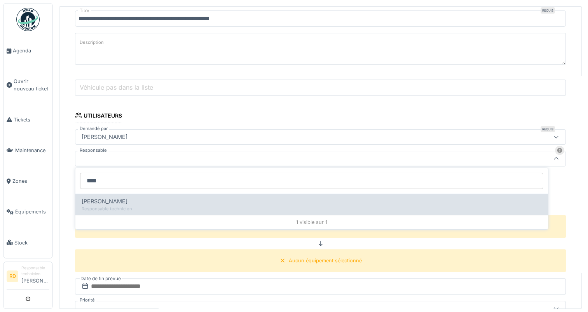
click at [117, 198] on span "[PERSON_NAME]" at bounding box center [105, 201] width 46 height 9
type input "*****"
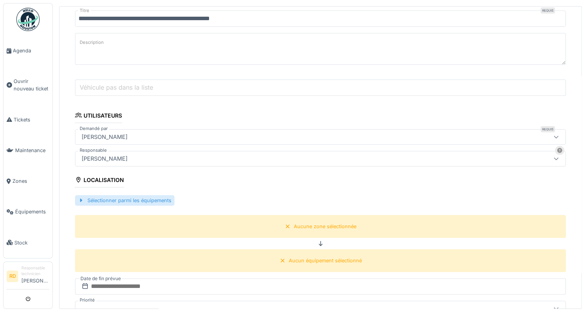
click at [130, 196] on div "Sélectionner parmi les équipements" at bounding box center [124, 200] width 99 height 10
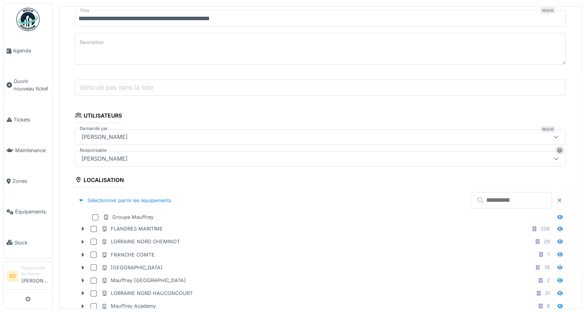
click at [470, 197] on input "text" at bounding box center [511, 200] width 82 height 16
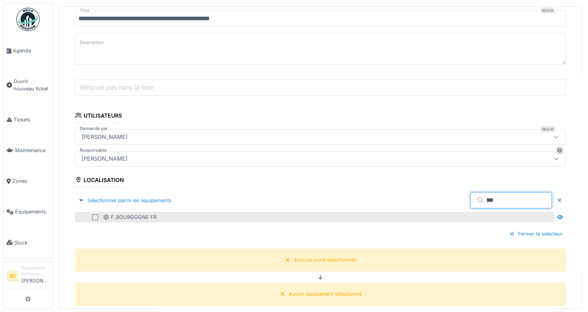
type input "***"
click at [94, 214] on div at bounding box center [95, 217] width 6 height 6
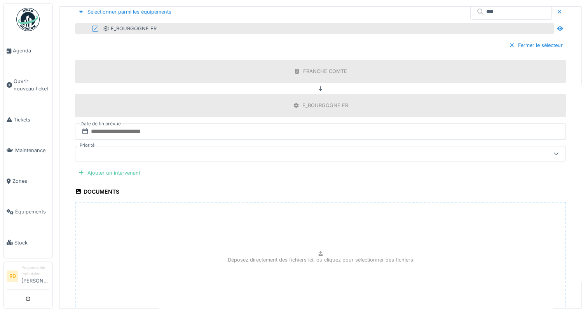
scroll to position [322, 0]
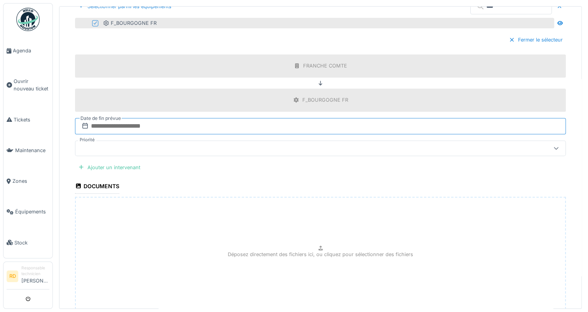
click at [115, 121] on input "text" at bounding box center [320, 126] width 490 height 16
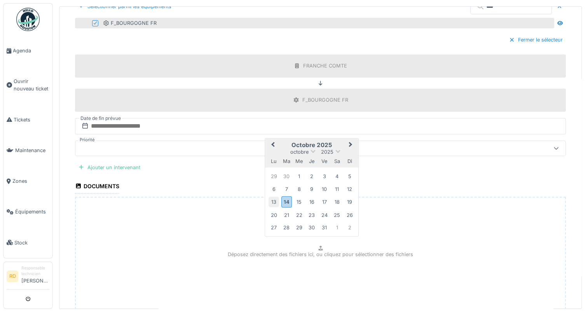
click at [273, 197] on div "13" at bounding box center [273, 202] width 10 height 10
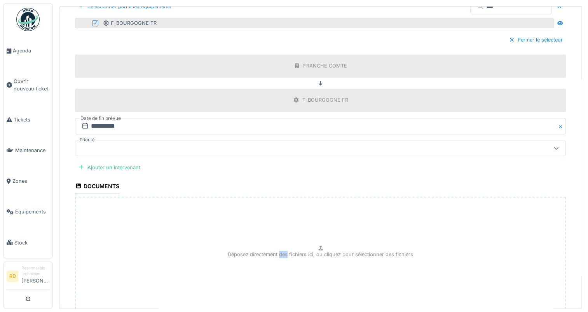
click at [273, 197] on div "Déposez directement des fichiers ici, ou cliquez pour sélectionner des fichiers" at bounding box center [320, 255] width 490 height 117
click at [98, 165] on div "Ajouter un intervenant" at bounding box center [109, 167] width 68 height 10
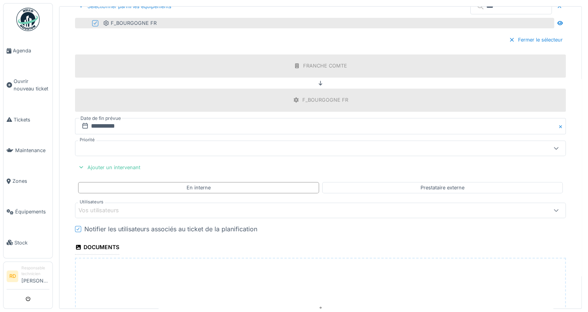
click at [100, 208] on div "Vos utilisateurs" at bounding box center [103, 210] width 51 height 9
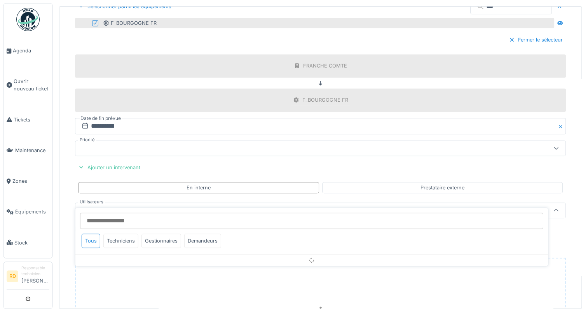
scroll to position [373, 0]
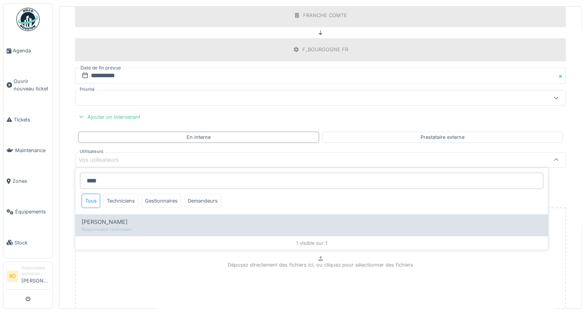
type input "****"
click at [108, 218] on span "[PERSON_NAME]" at bounding box center [105, 222] width 46 height 9
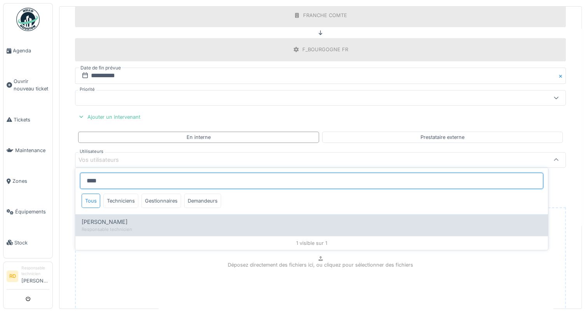
type input "*****"
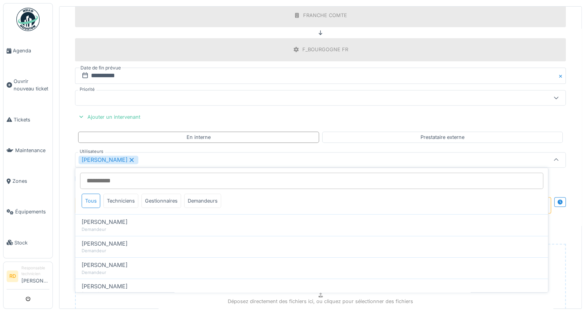
click at [161, 158] on div "[PERSON_NAME]" at bounding box center [292, 160] width 429 height 9
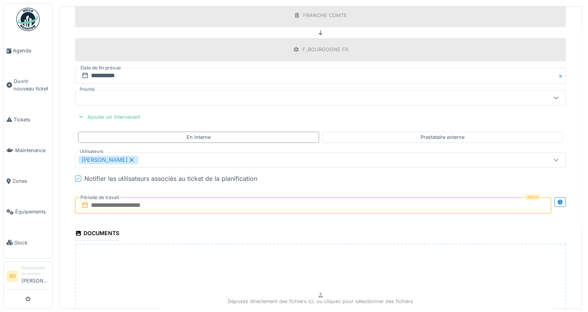
click at [118, 200] on input "text" at bounding box center [313, 205] width 476 height 16
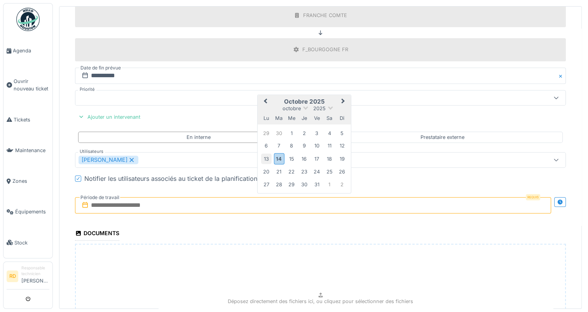
click at [266, 154] on div "13" at bounding box center [266, 158] width 10 height 10
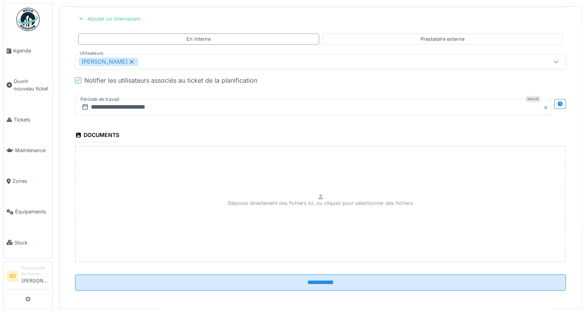
scroll to position [472, 0]
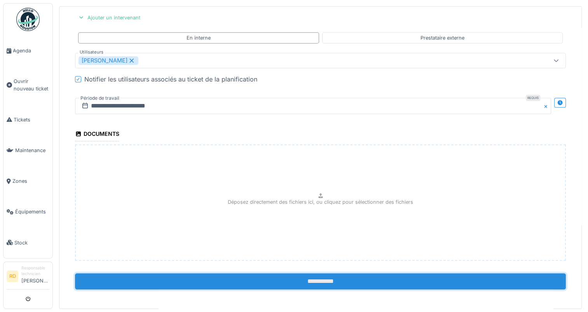
click at [302, 278] on input "**********" at bounding box center [320, 281] width 490 height 16
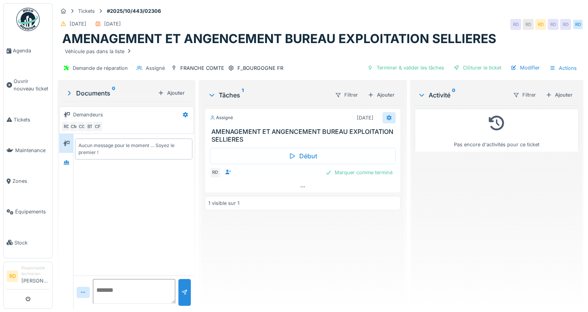
click at [382, 113] on div at bounding box center [388, 117] width 13 height 11
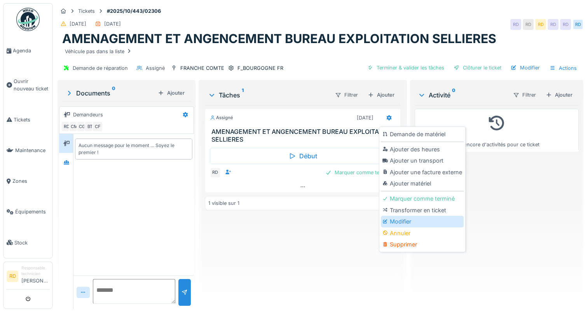
click at [395, 222] on div "Modifier" at bounding box center [422, 222] width 83 height 12
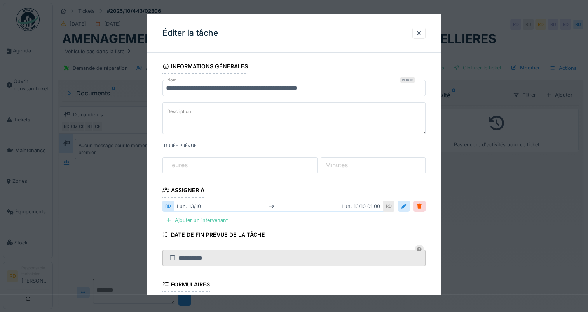
click at [170, 163] on label "Heures" at bounding box center [177, 164] width 24 height 9
click at [170, 163] on input "*" at bounding box center [239, 165] width 155 height 16
type input "*"
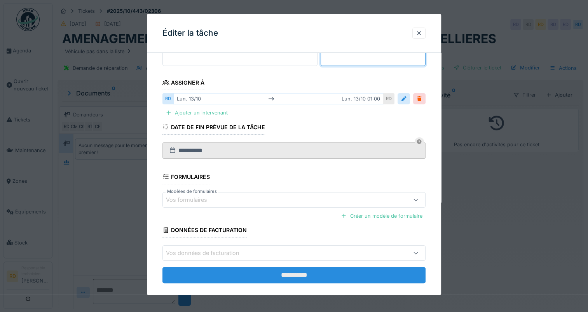
scroll to position [116, 0]
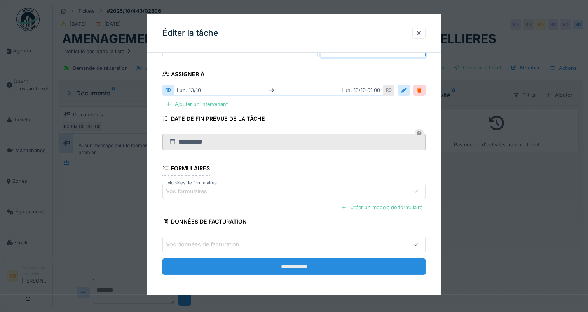
type input "**"
click at [282, 262] on input "**********" at bounding box center [293, 267] width 263 height 16
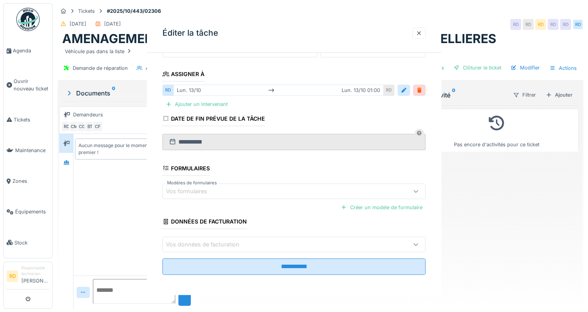
scroll to position [0, 0]
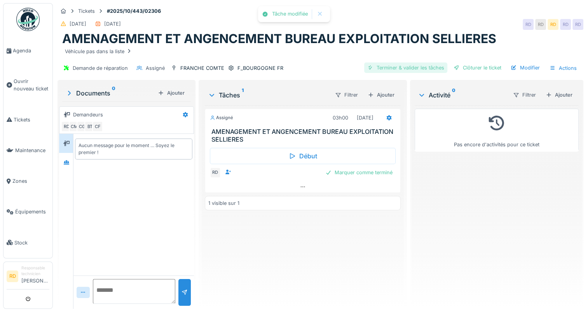
click at [420, 68] on div "Terminer & valider les tâches" at bounding box center [405, 68] width 83 height 10
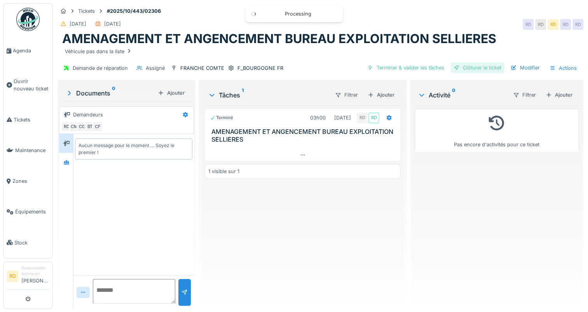
click at [470, 67] on div "Clôturer le ticket" at bounding box center [477, 68] width 54 height 10
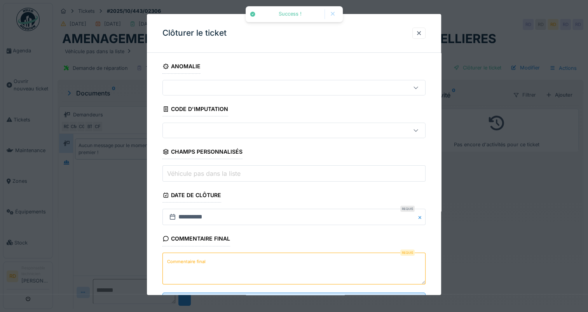
click at [193, 261] on label "Commentaire final" at bounding box center [186, 262] width 42 height 10
click at [193, 261] on textarea "Commentaire final" at bounding box center [293, 269] width 263 height 32
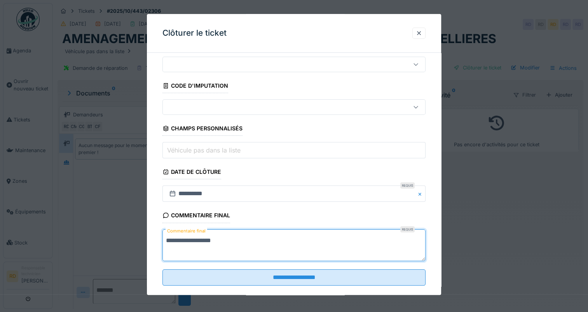
scroll to position [34, 0]
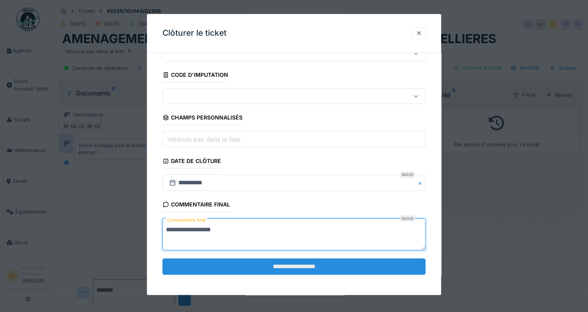
type textarea "**********"
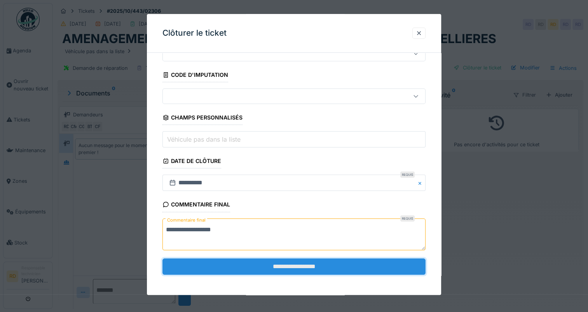
click at [272, 261] on input "**********" at bounding box center [293, 267] width 263 height 16
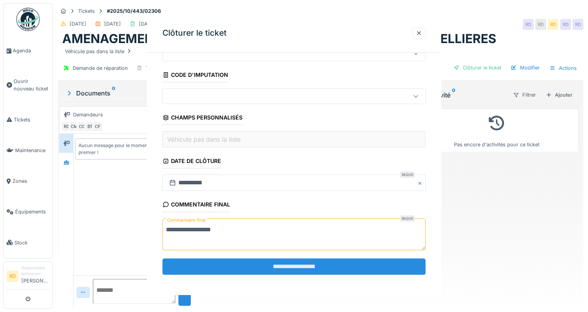
scroll to position [0, 0]
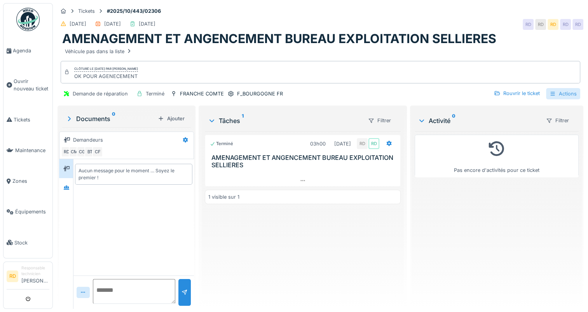
click at [549, 91] on icon at bounding box center [552, 93] width 6 height 5
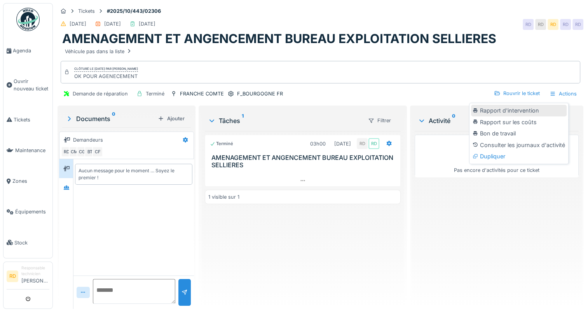
click at [510, 109] on div "Rapport d'intervention" at bounding box center [519, 111] width 96 height 12
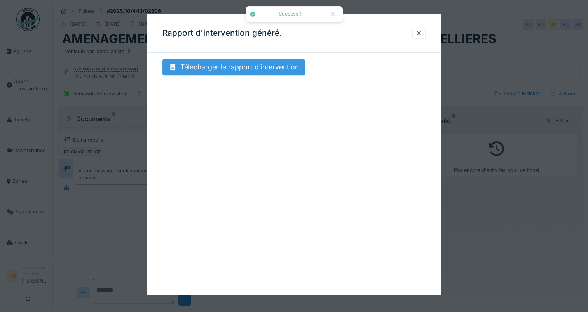
click at [191, 68] on div "Télécharger le rapport d'intervention" at bounding box center [233, 67] width 143 height 16
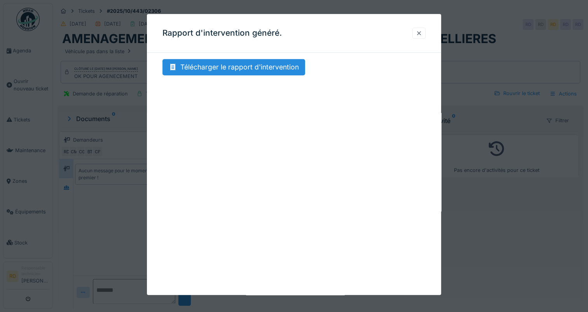
click at [424, 31] on div at bounding box center [418, 33] width 13 height 11
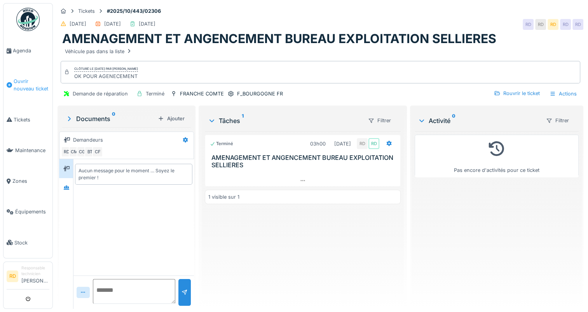
click at [23, 81] on span "Ouvrir nouveau ticket" at bounding box center [32, 85] width 36 height 15
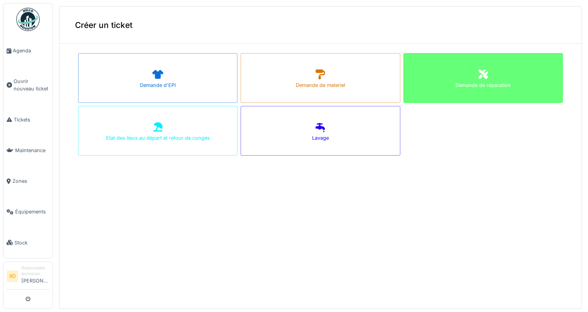
click at [447, 75] on div "Demande de réparation" at bounding box center [482, 78] width 159 height 50
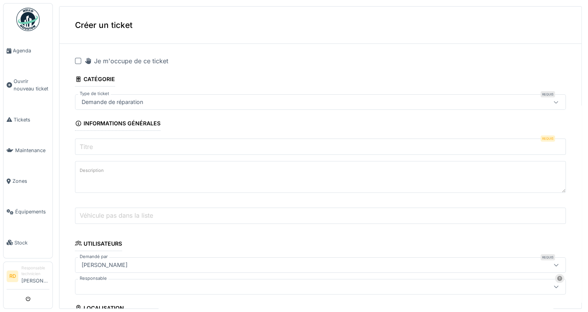
click at [86, 144] on label "Titre" at bounding box center [86, 146] width 16 height 9
click at [86, 144] on input "Titre" at bounding box center [320, 147] width 490 height 16
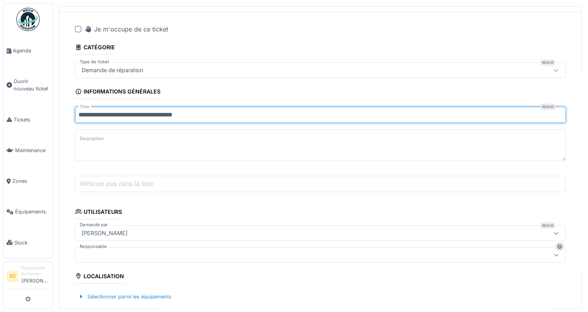
scroll to position [78, 0]
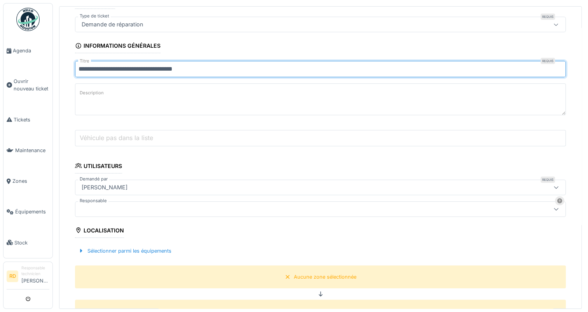
type input "**********"
click at [100, 206] on div at bounding box center [292, 209] width 429 height 9
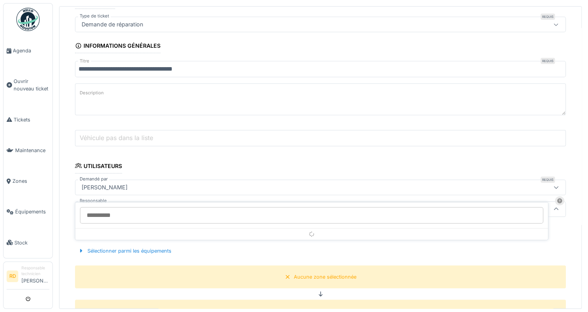
scroll to position [128, 0]
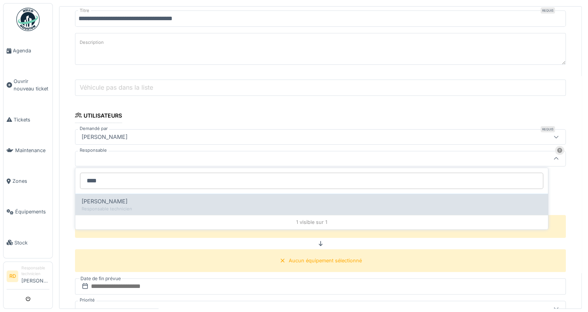
type input "****"
click at [103, 200] on span "[PERSON_NAME]" at bounding box center [105, 201] width 46 height 9
type input "*****"
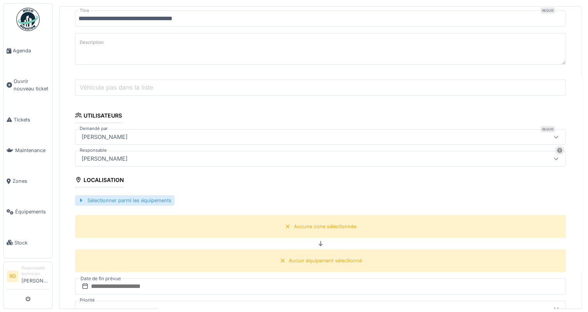
click at [106, 198] on div "Sélectionner parmi les équipements" at bounding box center [124, 200] width 99 height 10
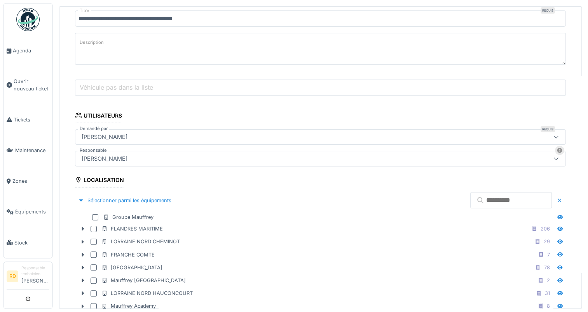
click at [470, 200] on input "text" at bounding box center [511, 200] width 82 height 16
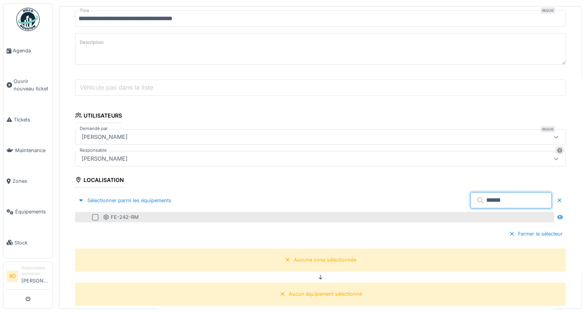
type input "******"
click at [94, 214] on div at bounding box center [95, 217] width 6 height 6
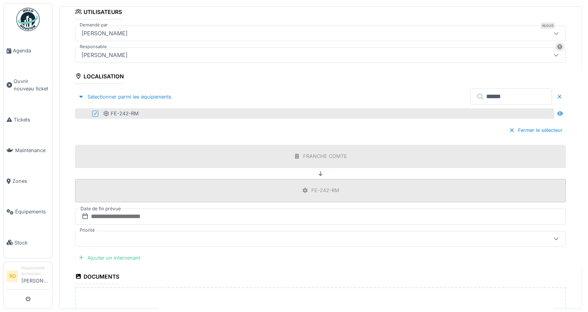
scroll to position [245, 0]
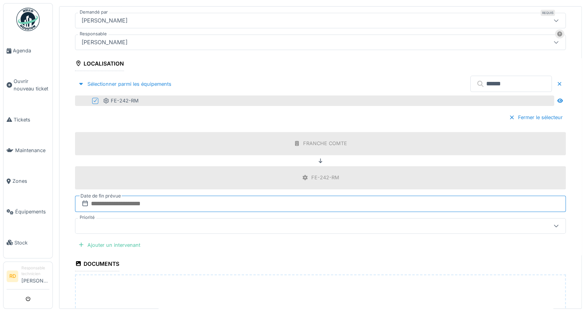
click at [101, 197] on input "text" at bounding box center [320, 204] width 490 height 16
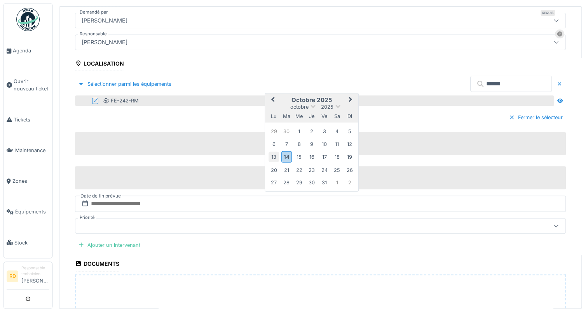
click at [272, 153] on div "13" at bounding box center [273, 157] width 10 height 10
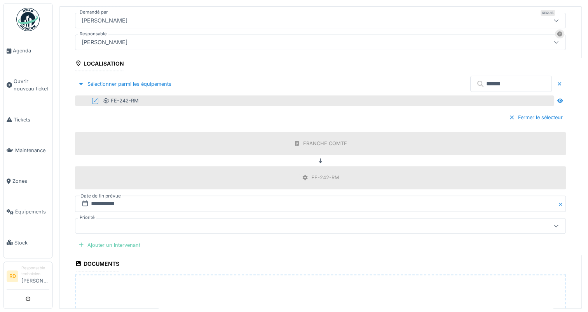
click at [117, 240] on div "Ajouter un intervenant" at bounding box center [109, 245] width 68 height 10
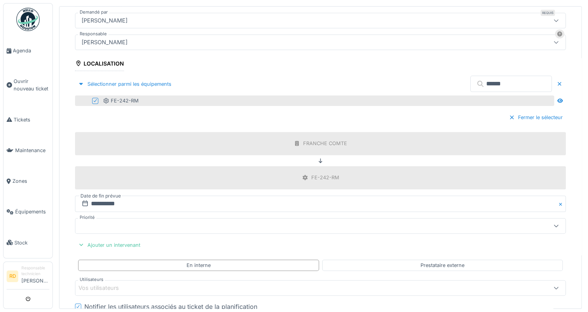
click at [104, 286] on div "Vos utilisateurs" at bounding box center [103, 288] width 51 height 9
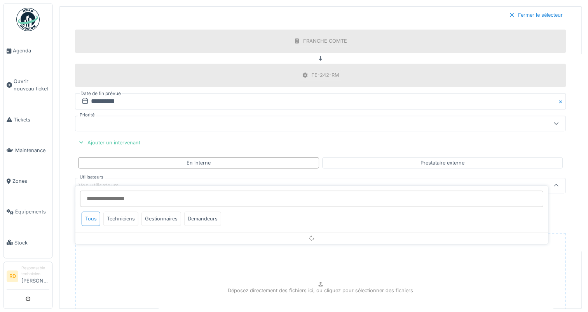
scroll to position [373, 0]
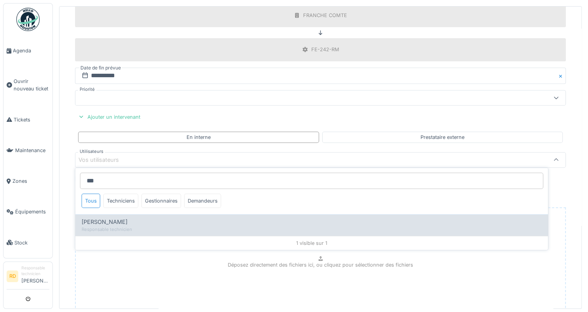
type input "***"
click at [113, 218] on span "[PERSON_NAME]" at bounding box center [105, 222] width 46 height 9
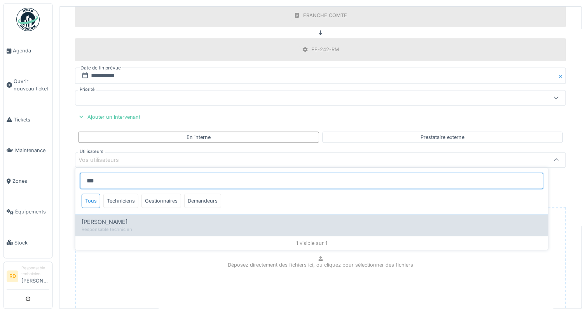
type input "*****"
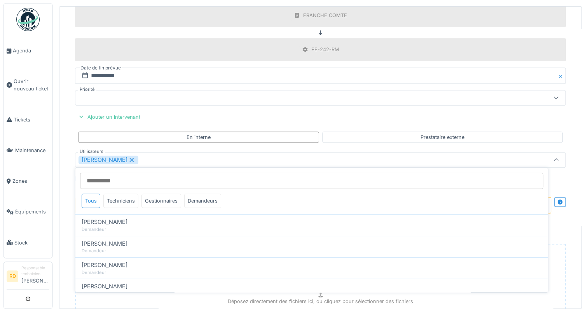
click at [157, 158] on div "[PERSON_NAME]" at bounding box center [292, 160] width 429 height 9
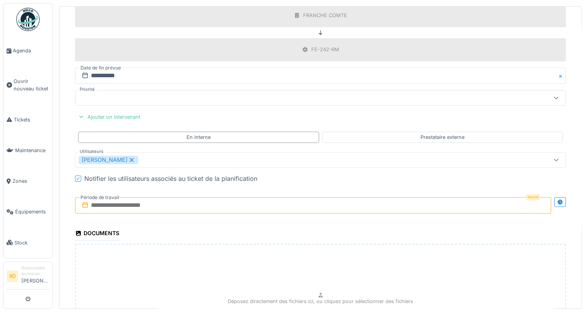
click at [130, 200] on input "text" at bounding box center [313, 205] width 476 height 16
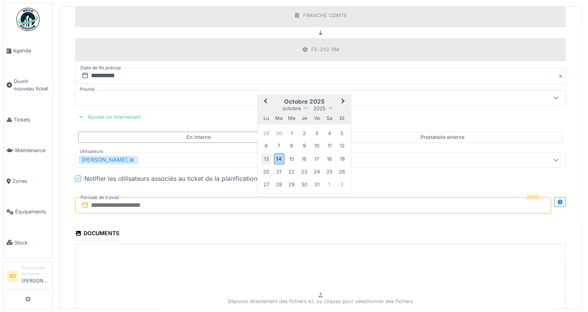
click at [263, 155] on div "13" at bounding box center [266, 158] width 10 height 10
click at [264, 153] on div "13" at bounding box center [266, 158] width 10 height 10
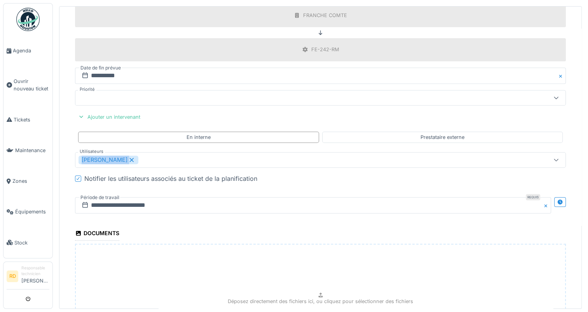
click at [264, 156] on div "[PERSON_NAME]" at bounding box center [292, 160] width 429 height 9
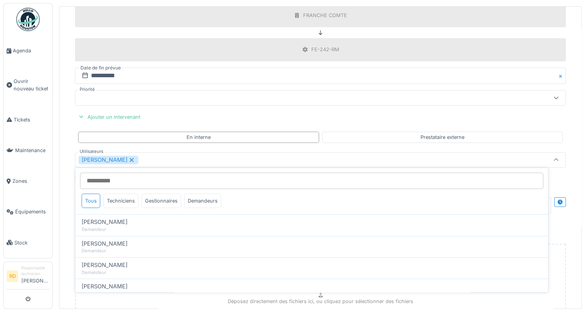
click at [172, 157] on div "[PERSON_NAME]" at bounding box center [292, 160] width 429 height 9
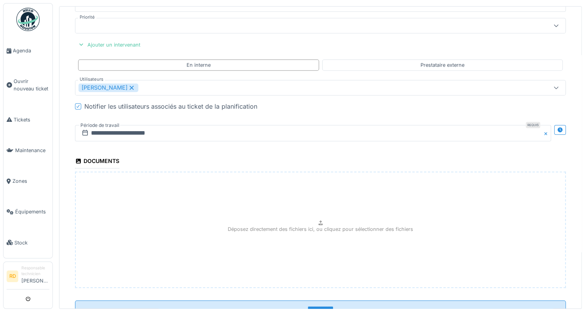
scroll to position [472, 0]
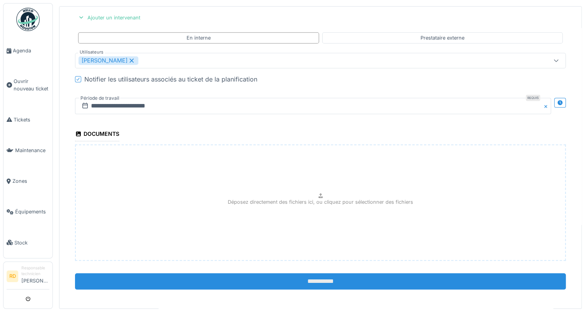
click at [311, 279] on input "**********" at bounding box center [320, 281] width 490 height 16
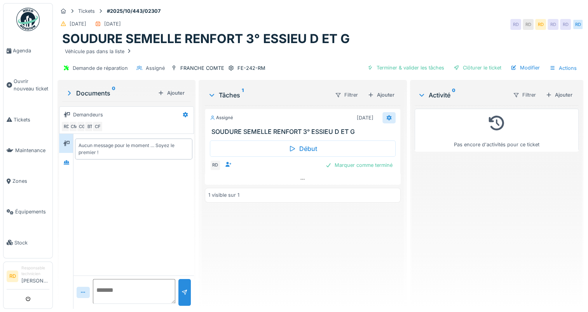
click at [386, 117] on icon at bounding box center [388, 117] width 5 height 5
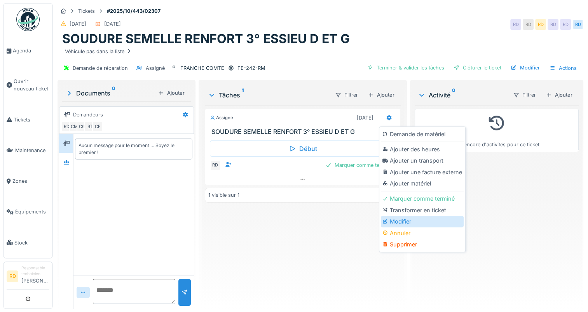
click at [406, 223] on div "Modifier" at bounding box center [422, 222] width 83 height 12
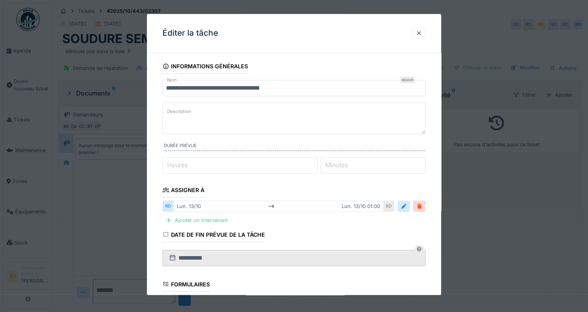
click at [173, 165] on label "Heures" at bounding box center [177, 164] width 24 height 9
click at [173, 165] on input "*" at bounding box center [239, 165] width 155 height 16
type input "*"
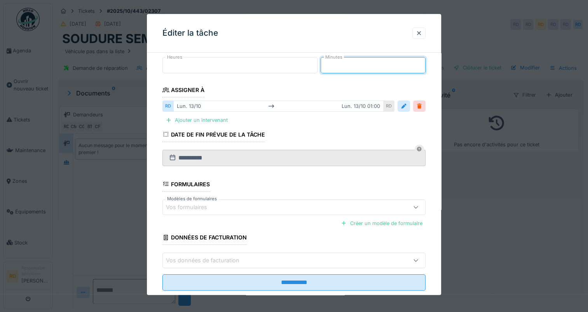
scroll to position [116, 0]
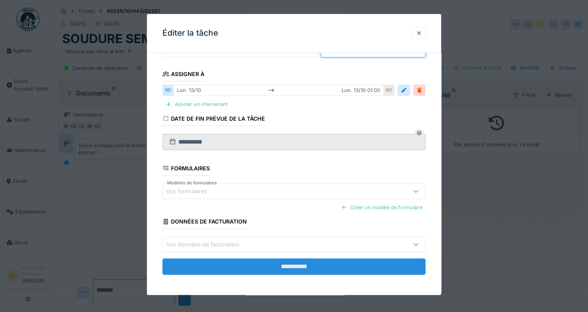
type input "**"
click at [286, 268] on input "**********" at bounding box center [293, 267] width 263 height 16
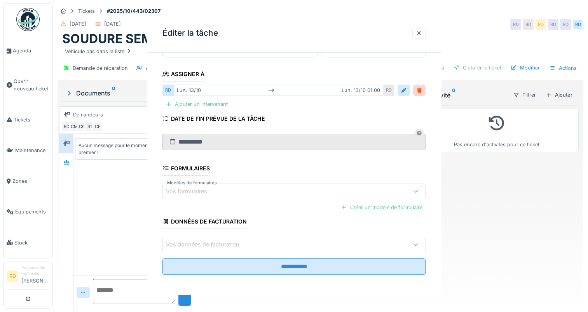
scroll to position [0, 0]
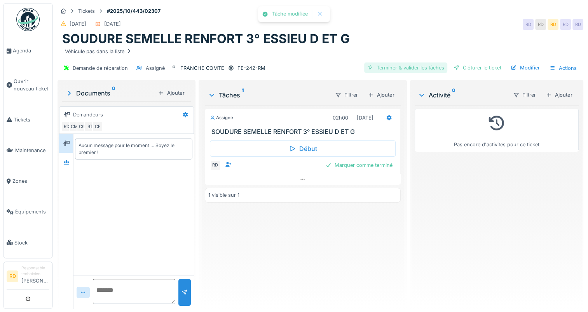
click at [409, 70] on div "Terminer & valider les tâches" at bounding box center [405, 68] width 83 height 10
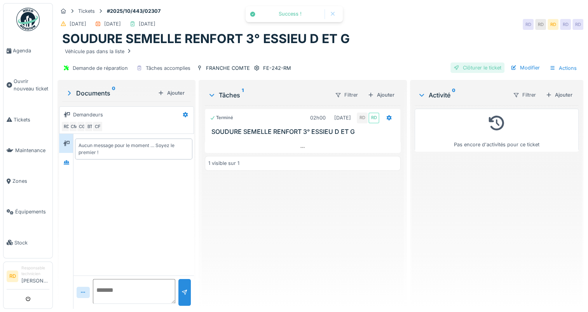
click at [467, 67] on div "Clôturer le ticket" at bounding box center [477, 68] width 54 height 10
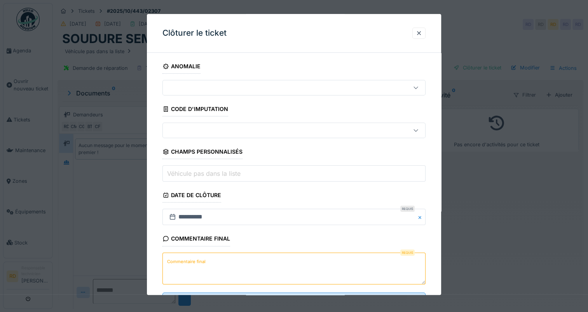
click at [186, 258] on label "Commentaire final" at bounding box center [186, 262] width 42 height 10
click at [186, 258] on textarea "Commentaire final" at bounding box center [293, 269] width 263 height 32
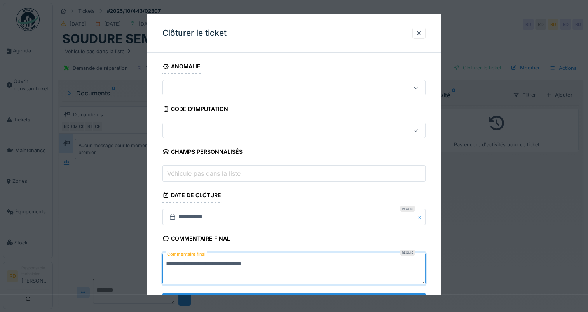
scroll to position [34, 0]
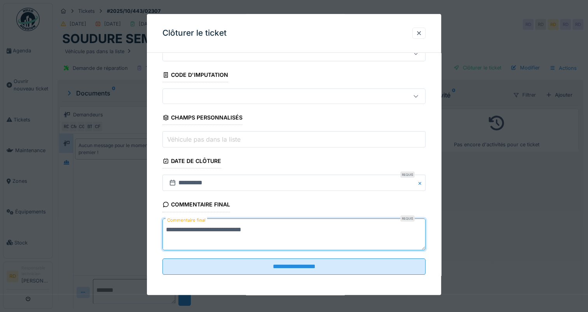
click at [247, 228] on textarea "**********" at bounding box center [293, 235] width 263 height 32
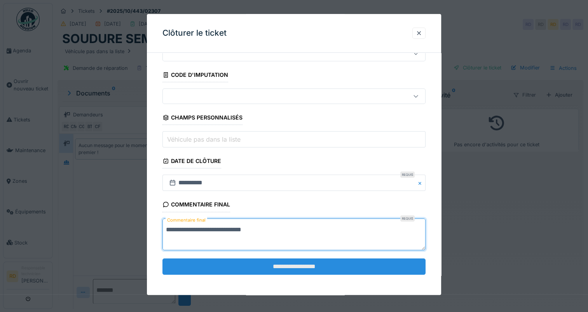
type textarea "**********"
click at [289, 261] on input "**********" at bounding box center [293, 267] width 263 height 16
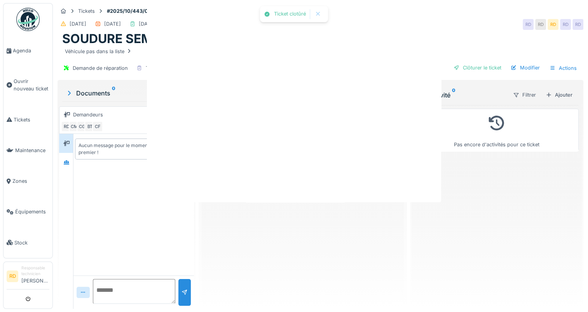
scroll to position [0, 0]
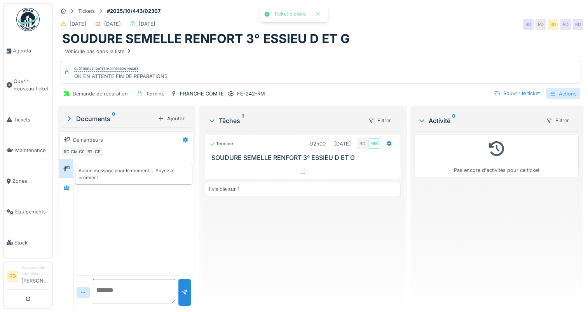
click at [560, 91] on div "Actions" at bounding box center [563, 93] width 34 height 11
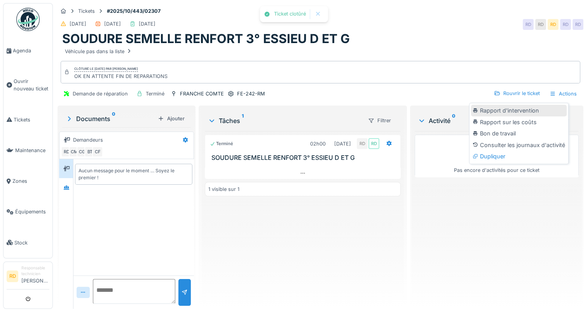
click at [514, 108] on div "Rapport d'intervention" at bounding box center [519, 111] width 96 height 12
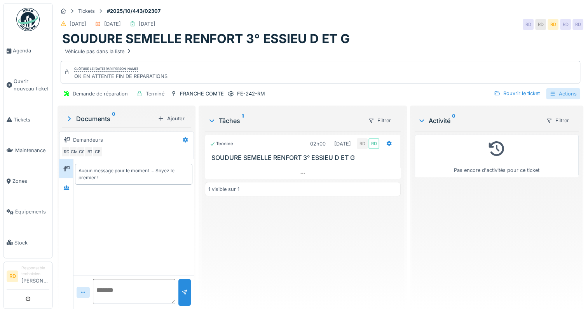
click at [557, 92] on div "Actions" at bounding box center [563, 93] width 34 height 11
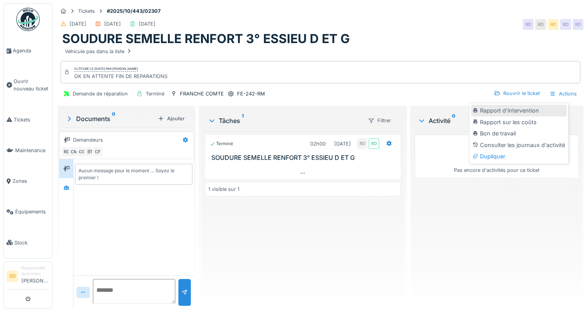
click at [501, 110] on div "Rapport d'intervention" at bounding box center [519, 111] width 96 height 12
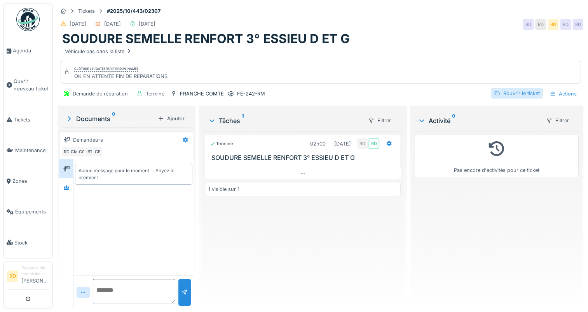
click at [512, 93] on div "Rouvrir le ticket" at bounding box center [516, 93] width 52 height 10
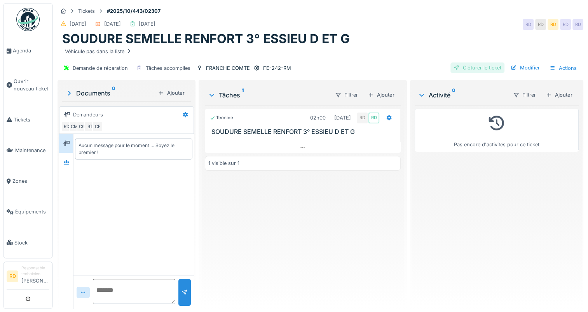
click at [470, 67] on div "Clôturer le ticket" at bounding box center [477, 68] width 54 height 10
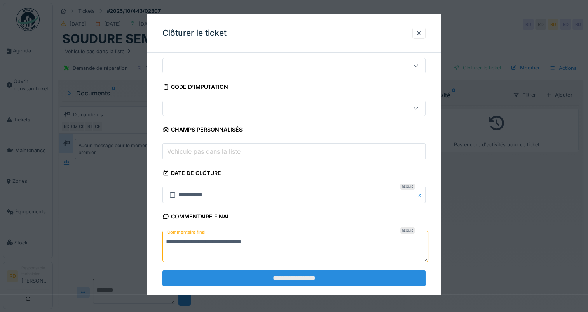
scroll to position [34, 0]
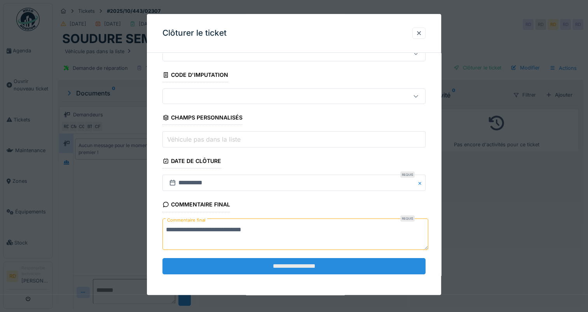
click at [277, 267] on input "**********" at bounding box center [293, 266] width 263 height 16
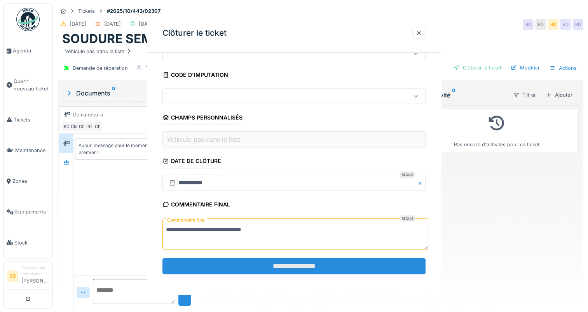
scroll to position [0, 0]
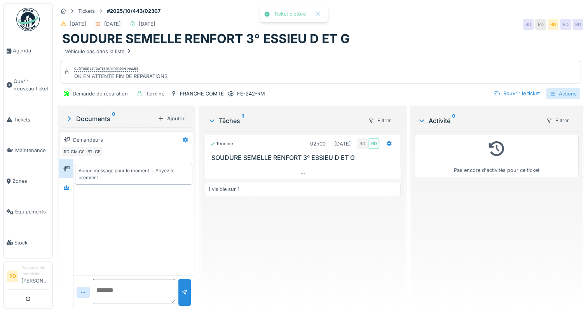
click at [550, 92] on icon at bounding box center [552, 93] width 6 height 5
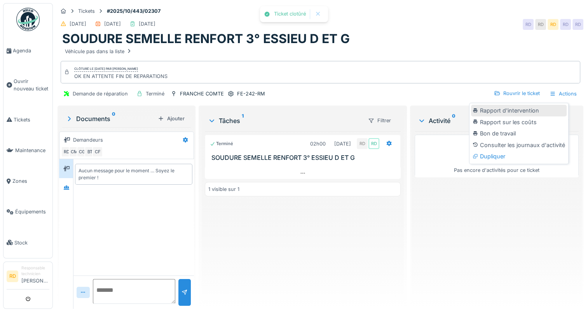
click at [518, 111] on div "Rapport d'intervention" at bounding box center [519, 111] width 96 height 12
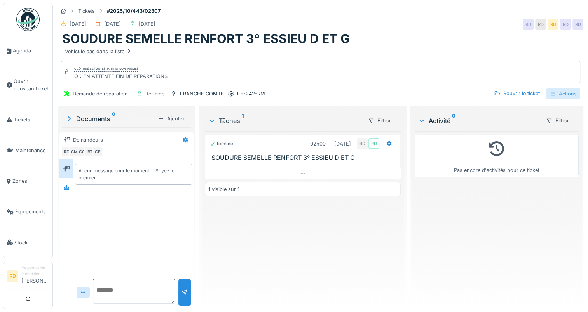
click at [554, 92] on div "Actions" at bounding box center [563, 93] width 34 height 11
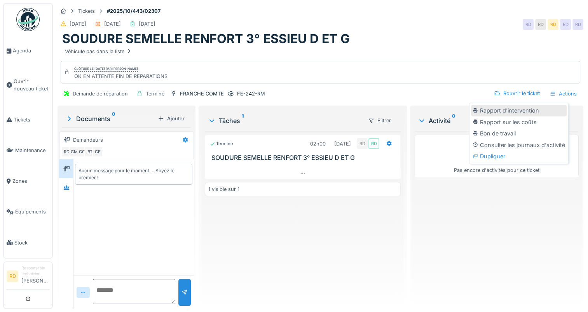
click at [510, 110] on div "Rapport d'intervention" at bounding box center [519, 111] width 96 height 12
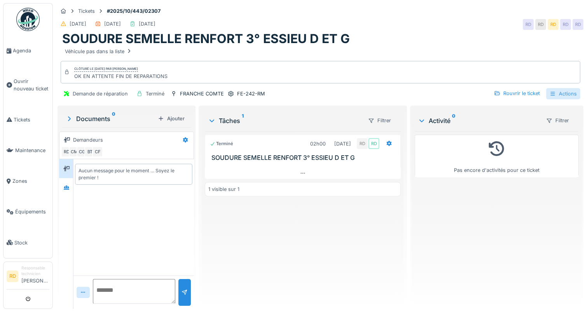
click at [556, 94] on div "Actions" at bounding box center [563, 93] width 34 height 11
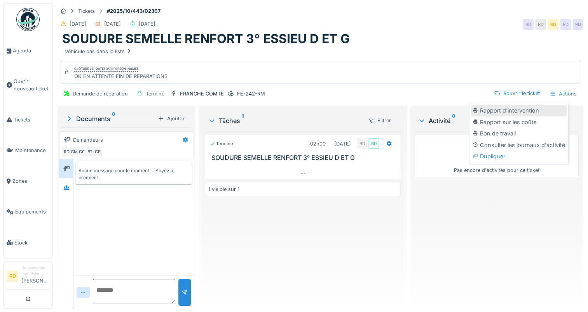
click at [525, 108] on div "Rapport d'intervention" at bounding box center [519, 111] width 96 height 12
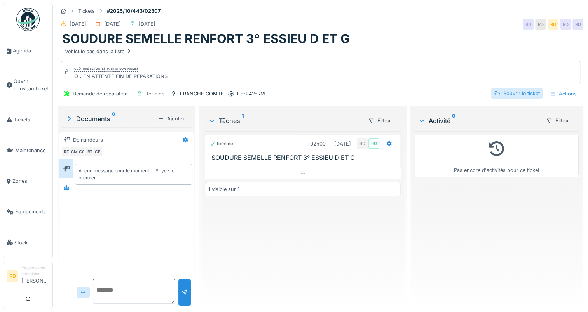
click at [504, 92] on div "Rouvrir le ticket" at bounding box center [516, 93] width 52 height 10
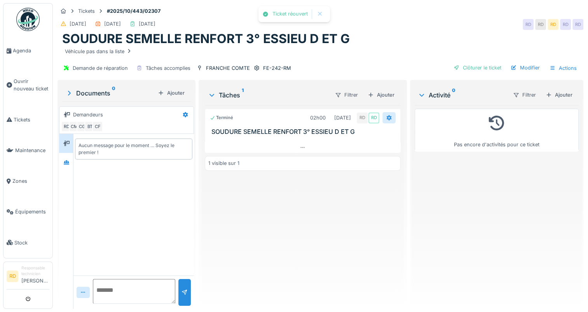
click at [386, 117] on icon at bounding box center [389, 117] width 6 height 5
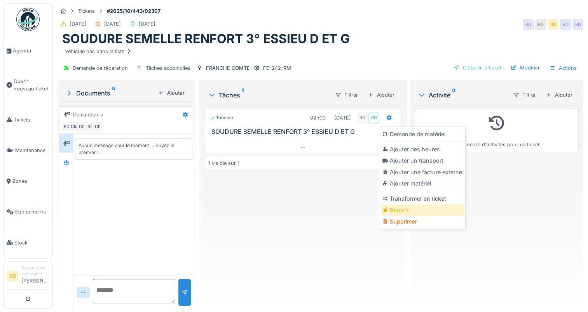
click at [408, 210] on div "Rouvrir" at bounding box center [422, 211] width 83 height 12
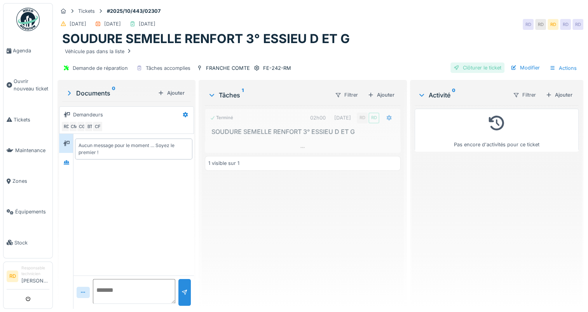
click at [470, 67] on div "Clôturer le ticket" at bounding box center [477, 68] width 54 height 10
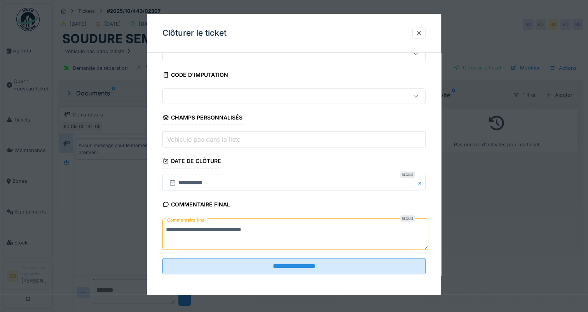
scroll to position [6, 0]
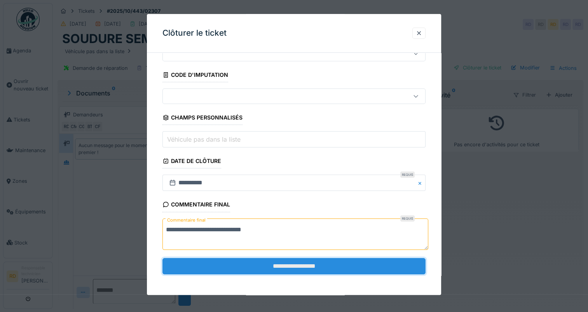
click at [284, 266] on input "**********" at bounding box center [293, 266] width 263 height 16
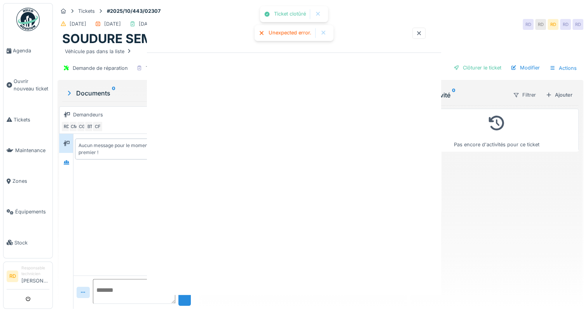
scroll to position [0, 0]
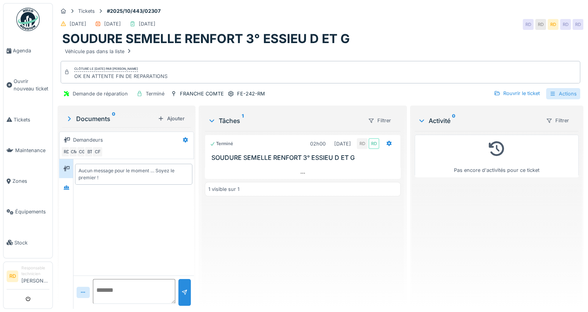
click at [564, 88] on div "Actions" at bounding box center [563, 93] width 34 height 11
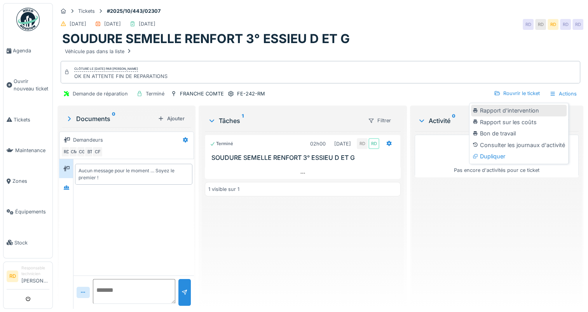
click at [516, 106] on div "Rapport d'intervention" at bounding box center [519, 111] width 96 height 12
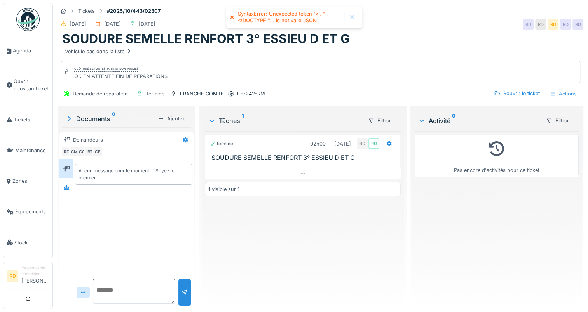
click at [353, 17] on div at bounding box center [352, 17] width 6 height 7
click at [504, 89] on div "Rouvrir le ticket" at bounding box center [516, 93] width 52 height 10
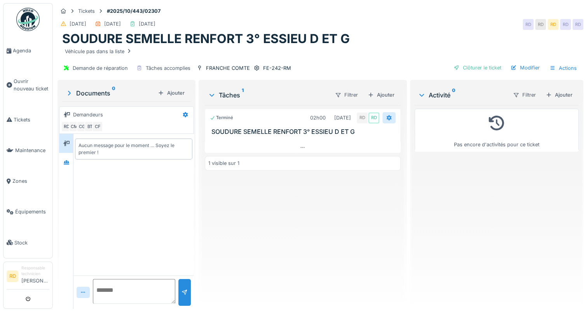
click at [386, 115] on icon at bounding box center [388, 117] width 5 height 5
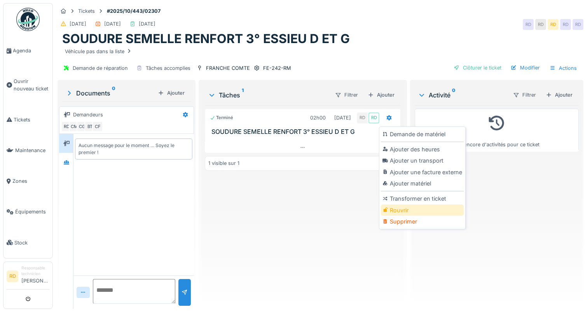
click at [404, 205] on div "Rouvrir" at bounding box center [422, 211] width 83 height 12
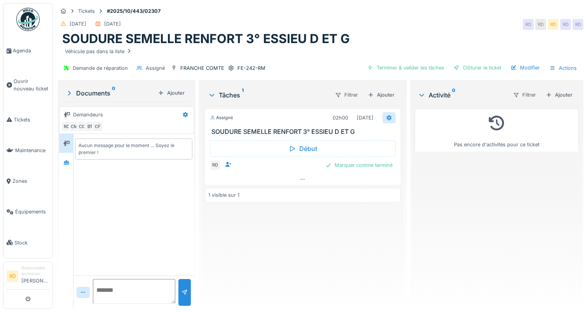
click at [386, 115] on icon at bounding box center [388, 117] width 5 height 5
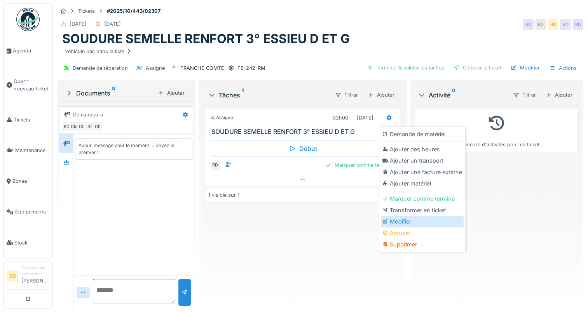
click at [395, 216] on div "Modifier" at bounding box center [422, 222] width 83 height 12
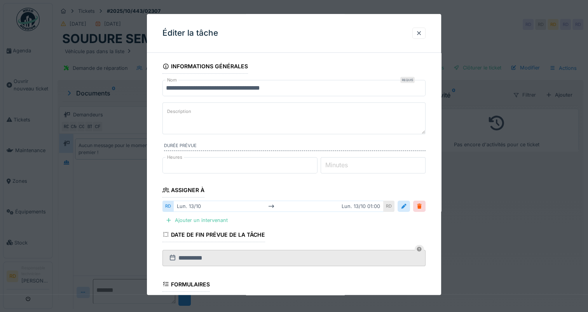
click at [331, 163] on label "Minutes" at bounding box center [337, 164] width 26 height 9
click at [331, 163] on input "*" at bounding box center [372, 165] width 105 height 16
type input "**"
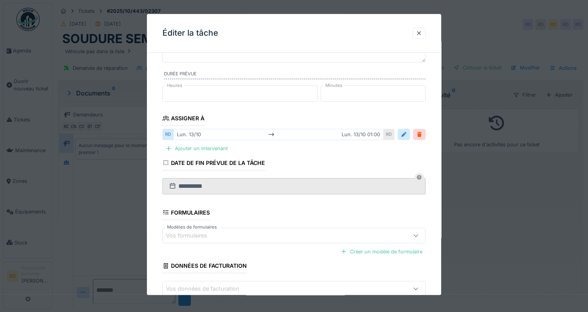
scroll to position [116, 0]
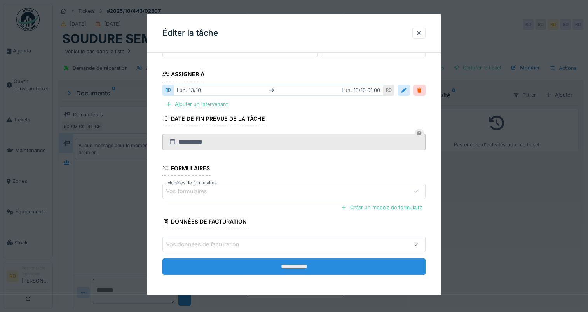
click at [281, 264] on input "**********" at bounding box center [293, 267] width 263 height 16
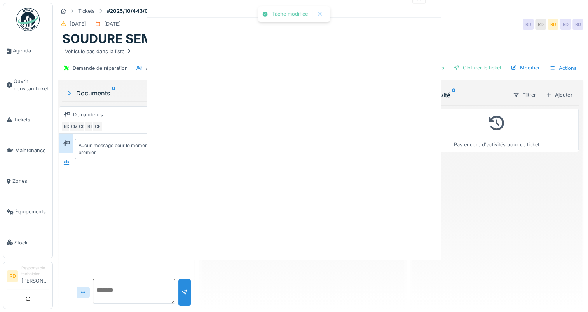
scroll to position [0, 0]
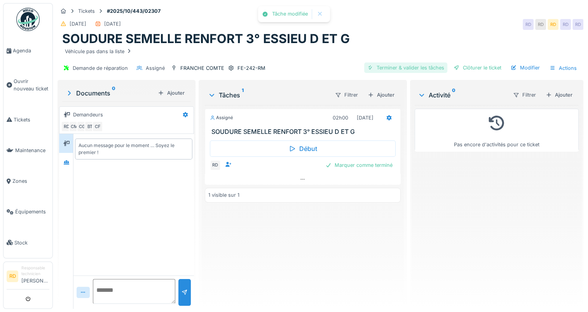
click at [394, 63] on div "Terminer & valider les tâches" at bounding box center [405, 68] width 83 height 10
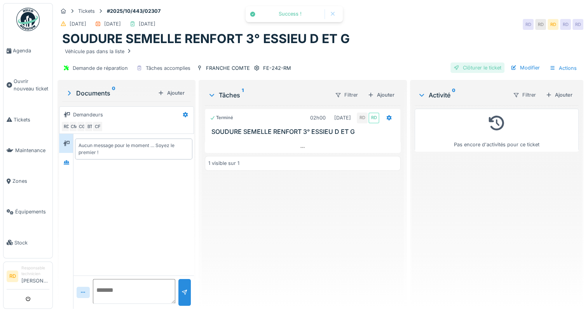
click at [466, 63] on div "Clôturer le ticket" at bounding box center [477, 68] width 54 height 10
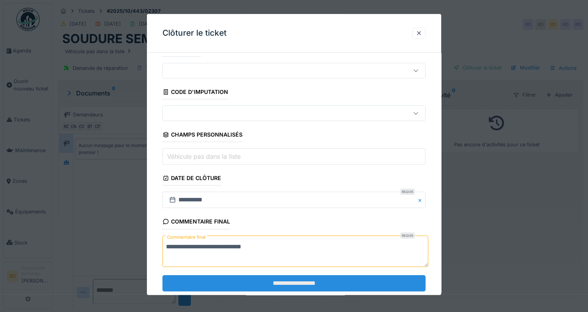
scroll to position [34, 0]
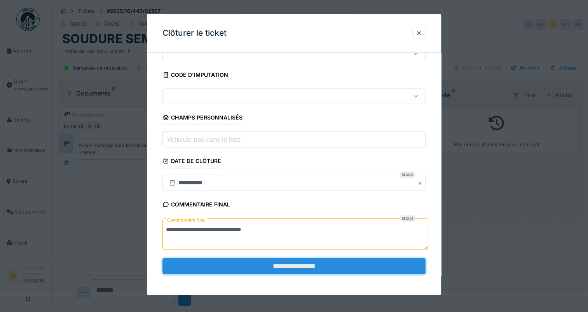
click at [278, 269] on input "**********" at bounding box center [293, 266] width 263 height 16
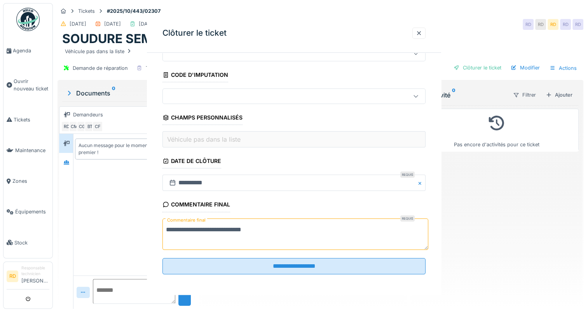
scroll to position [0, 0]
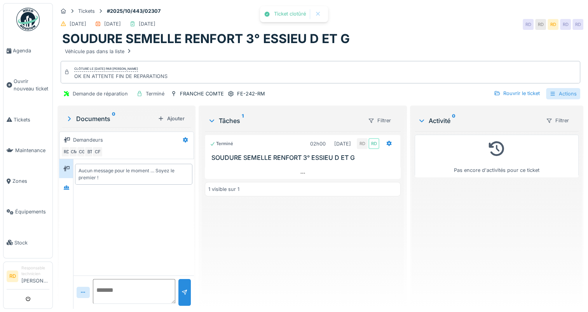
click at [554, 90] on div "Actions" at bounding box center [563, 93] width 34 height 11
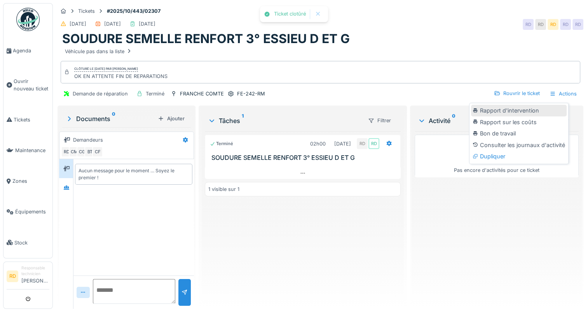
click at [514, 106] on div "Rapport d'intervention" at bounding box center [519, 111] width 96 height 12
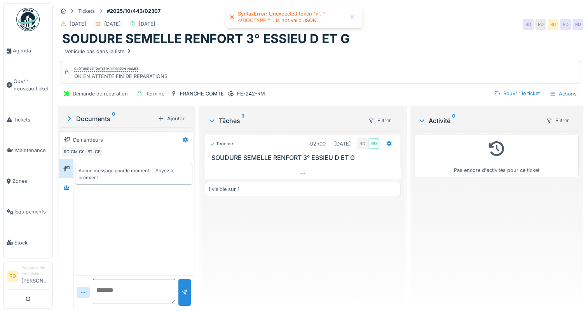
click at [352, 16] on div at bounding box center [352, 17] width 6 height 7
click at [25, 50] on span "Agenda" at bounding box center [31, 50] width 37 height 7
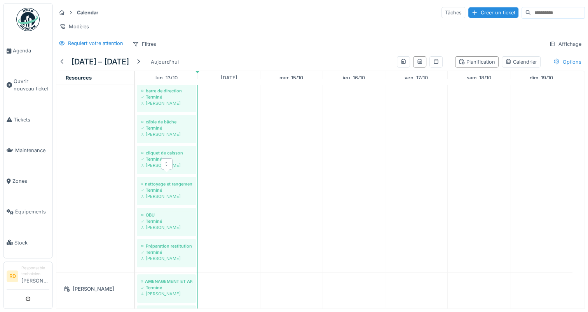
scroll to position [89, 0]
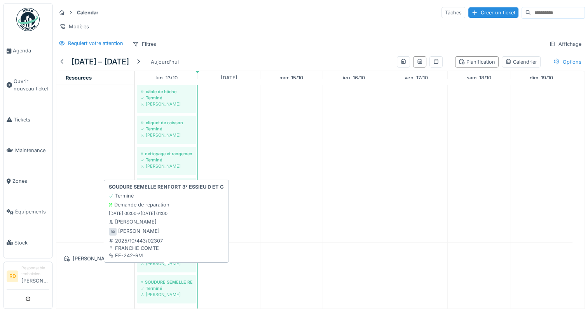
click at [165, 285] on div "Terminé" at bounding box center [167, 288] width 52 height 6
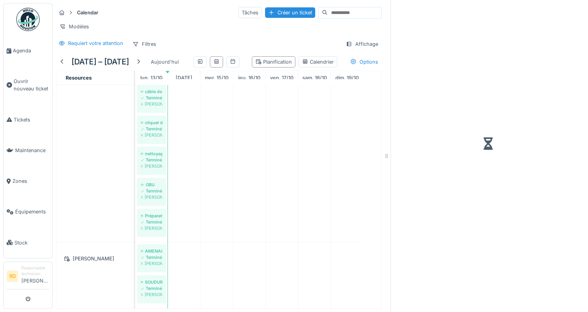
scroll to position [89, 0]
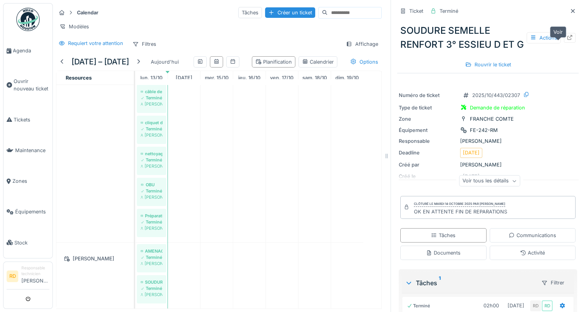
click at [566, 40] on icon at bounding box center [569, 37] width 6 height 5
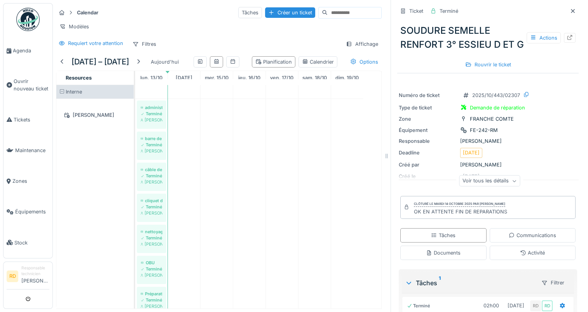
scroll to position [104, 0]
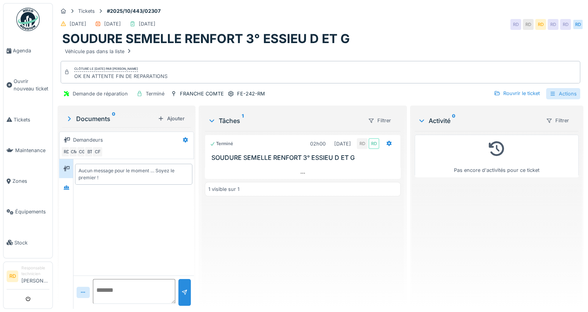
click at [553, 92] on div "Actions" at bounding box center [563, 93] width 34 height 11
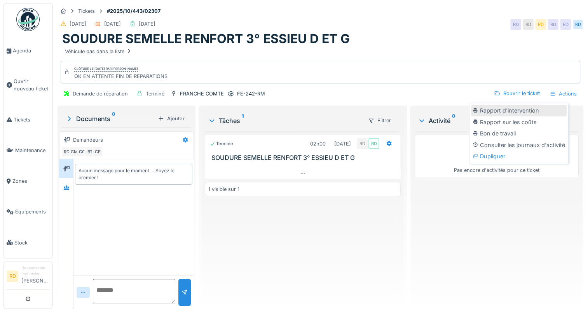
click at [514, 111] on div "Rapport d'intervention" at bounding box center [519, 111] width 96 height 12
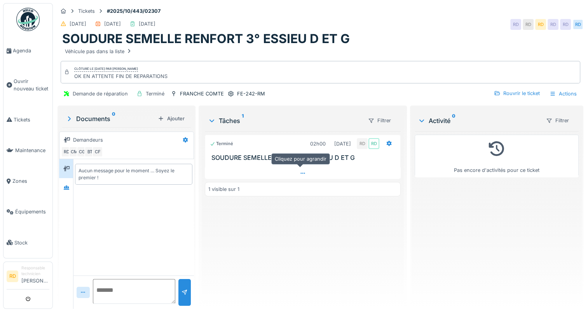
click at [299, 172] on icon at bounding box center [302, 173] width 6 height 5
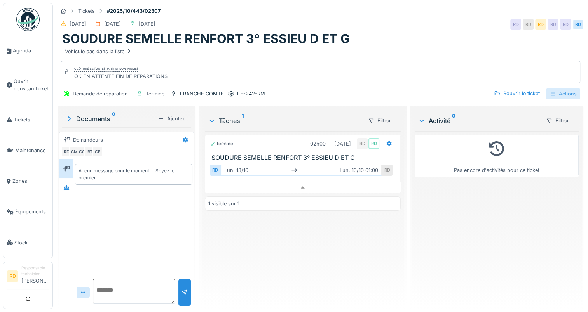
click at [557, 88] on div "Actions" at bounding box center [563, 93] width 34 height 11
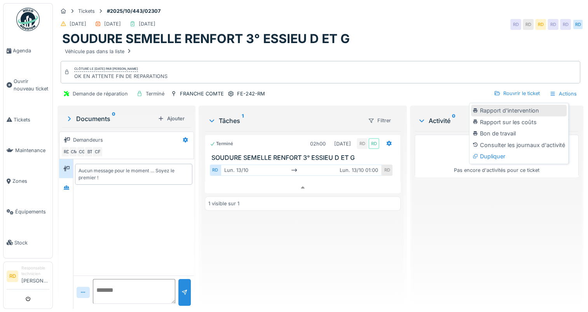
click at [524, 105] on div "Rapport d'intervention" at bounding box center [519, 111] width 96 height 12
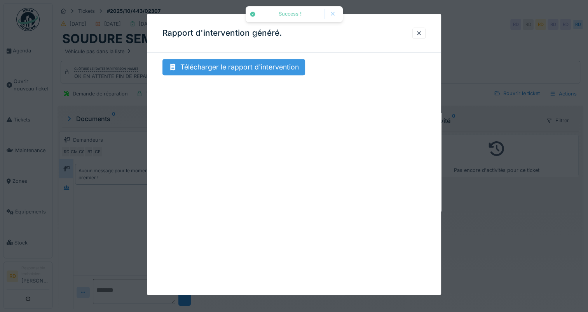
click at [248, 67] on div "Télécharger le rapport d'intervention" at bounding box center [233, 67] width 143 height 16
